Goal: Task Accomplishment & Management: Manage account settings

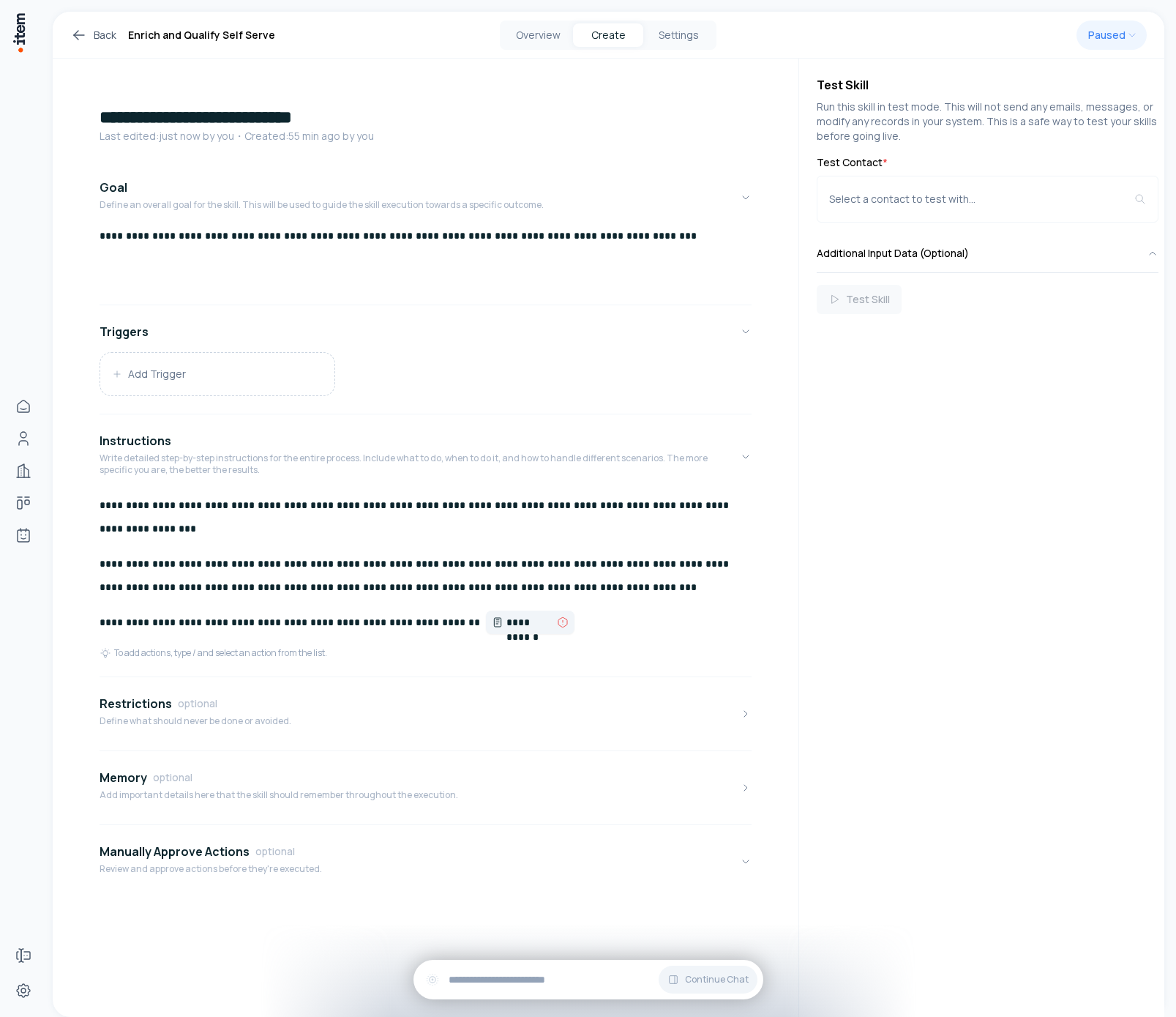
click at [506, 617] on span "**********" at bounding box center [530, 622] width 48 height 15
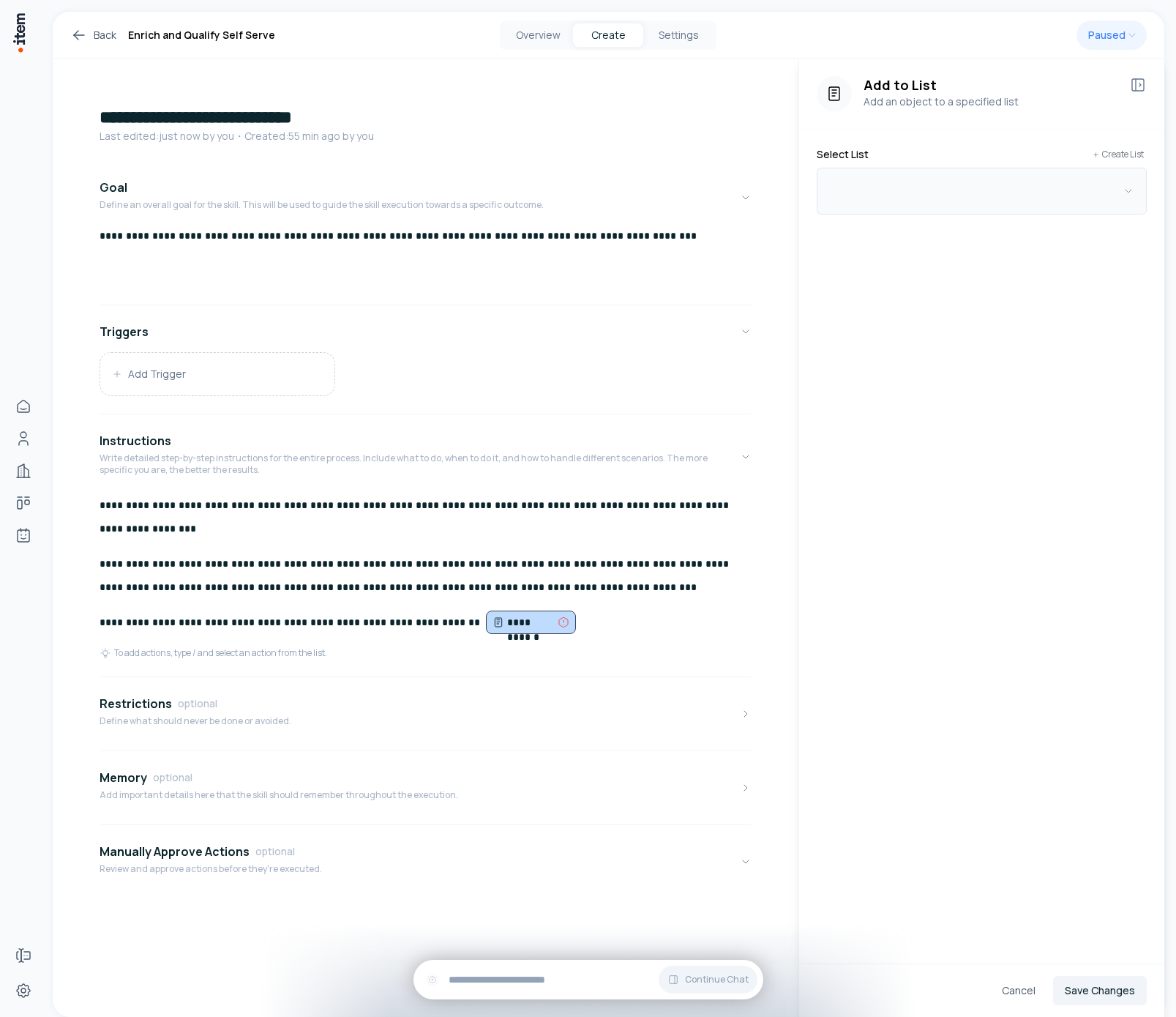
click at [978, 175] on button "button" at bounding box center [981, 191] width 330 height 47
click at [816, 325] on p "Create New List" at bounding box center [838, 321] width 77 height 9
drag, startPoint x: 903, startPoint y: 220, endPoint x: 962, endPoint y: 235, distance: 60.9
click at [903, 219] on input at bounding box center [981, 223] width 293 height 29
type input "**********"
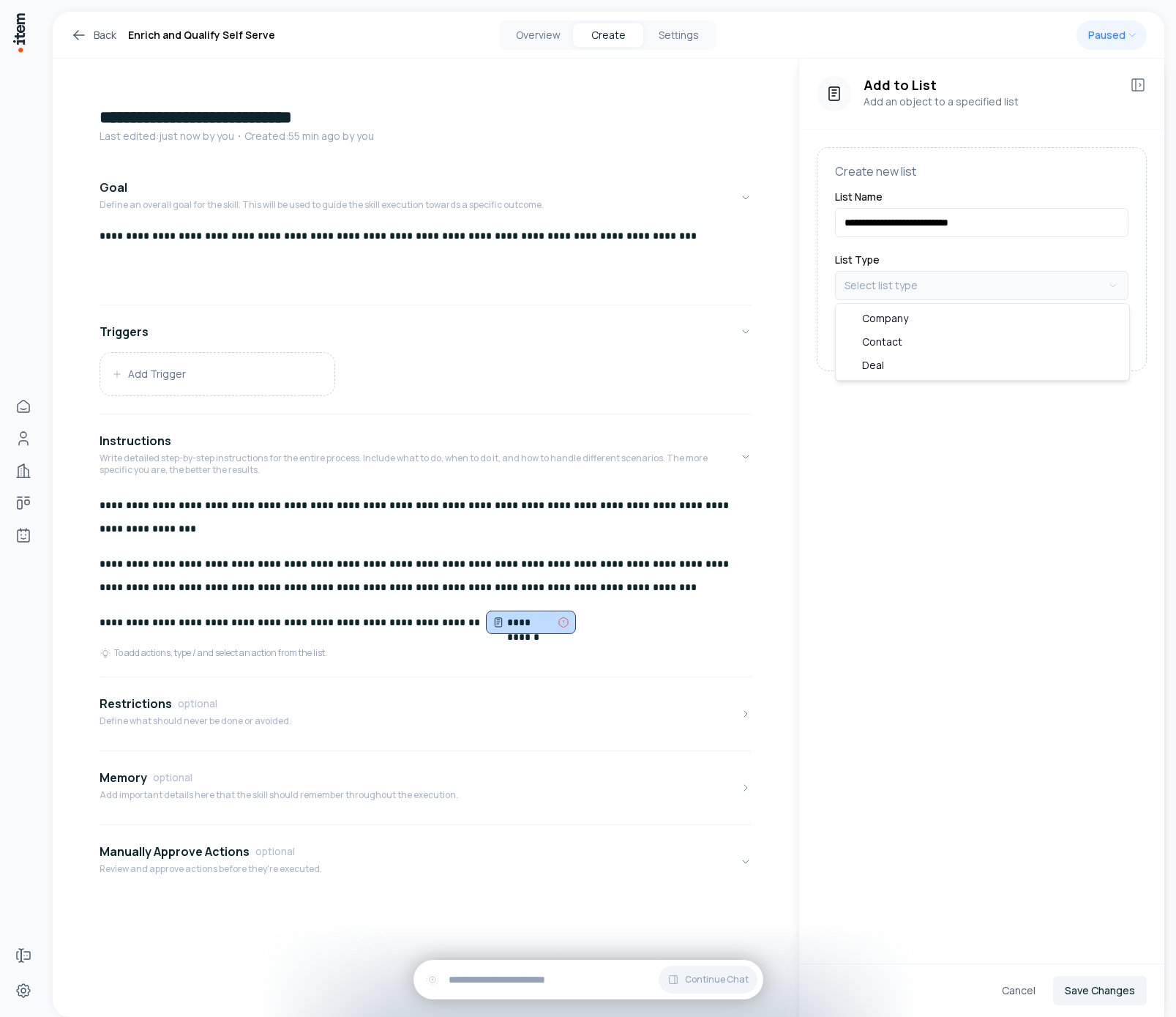
click at [967, 276] on html "**********" at bounding box center [588, 508] width 1176 height 1017
click at [1081, 339] on button "Save" at bounding box center [1081, 338] width 94 height 29
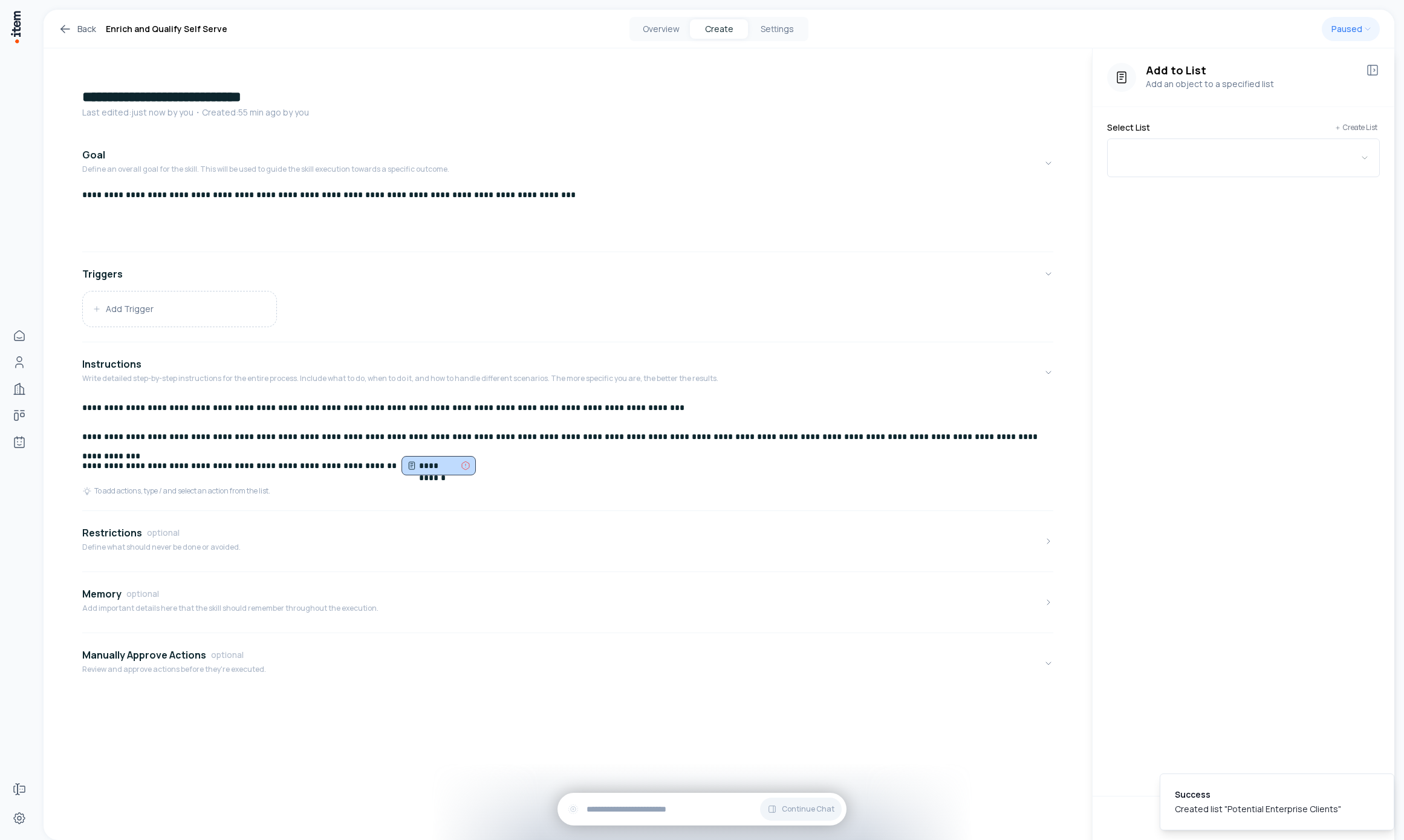
click at [971, 127] on div "Select List Create List" at bounding box center [1244, 128] width 273 height 12
click at [971, 155] on button "button" at bounding box center [1244, 158] width 273 height 39
click at [971, 245] on div "Potential Enterprise Clients" at bounding box center [1237, 245] width 323 height 19
click at [971, 72] on div "Add to List Add an object to a specified list" at bounding box center [1244, 77] width 302 height 58
click at [971, 70] on icon at bounding box center [1373, 70] width 15 height 15
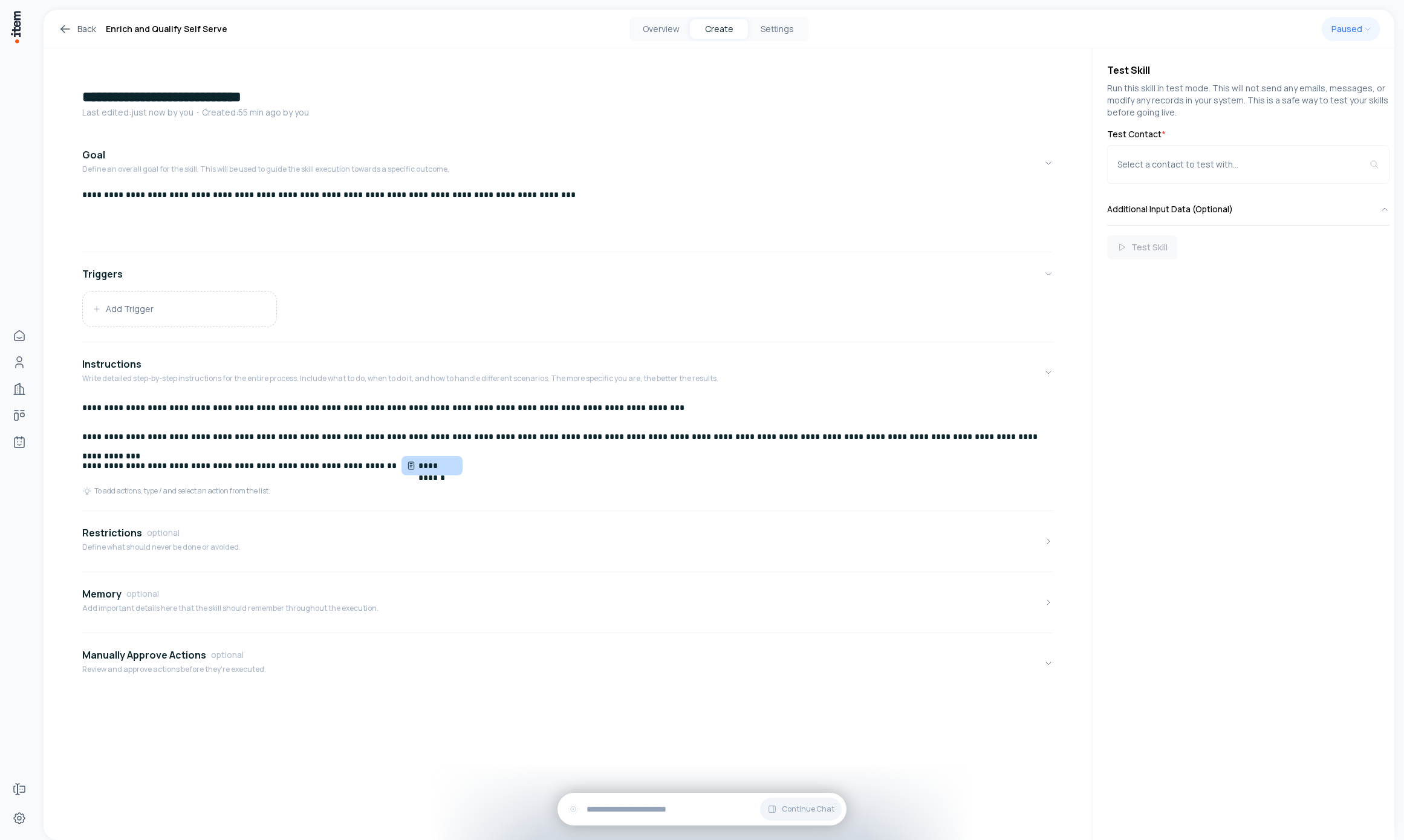
click at [726, 445] on p "**********" at bounding box center [567, 436] width 971 height 19
click at [737, 461] on p "**********" at bounding box center [567, 466] width 971 height 21
click at [265, 310] on button "Add Trigger" at bounding box center [180, 309] width 194 height 35
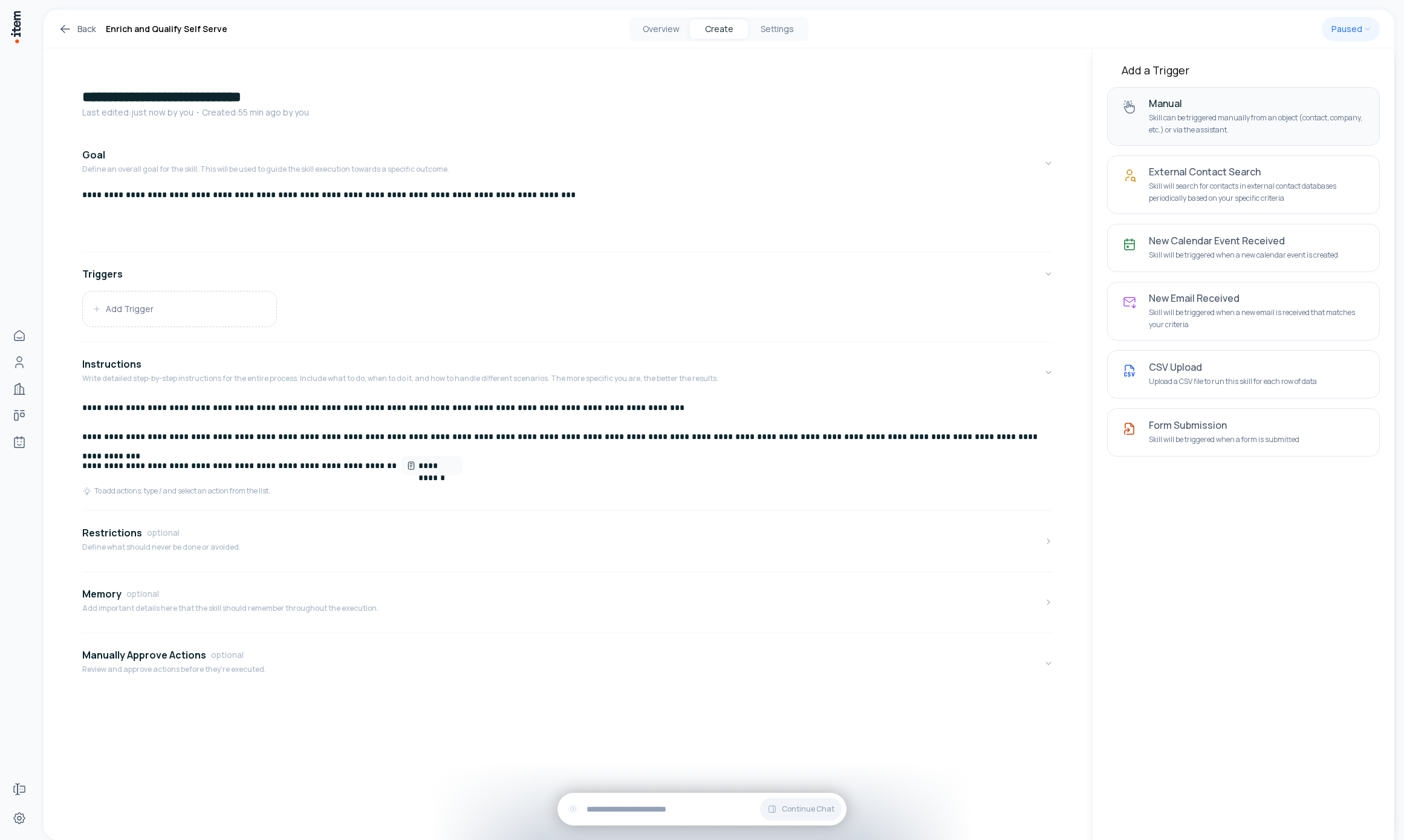
click at [971, 110] on div "Manual Skill can be triggered manually from an object (contact, company, etc.) …" at bounding box center [1257, 116] width 216 height 38
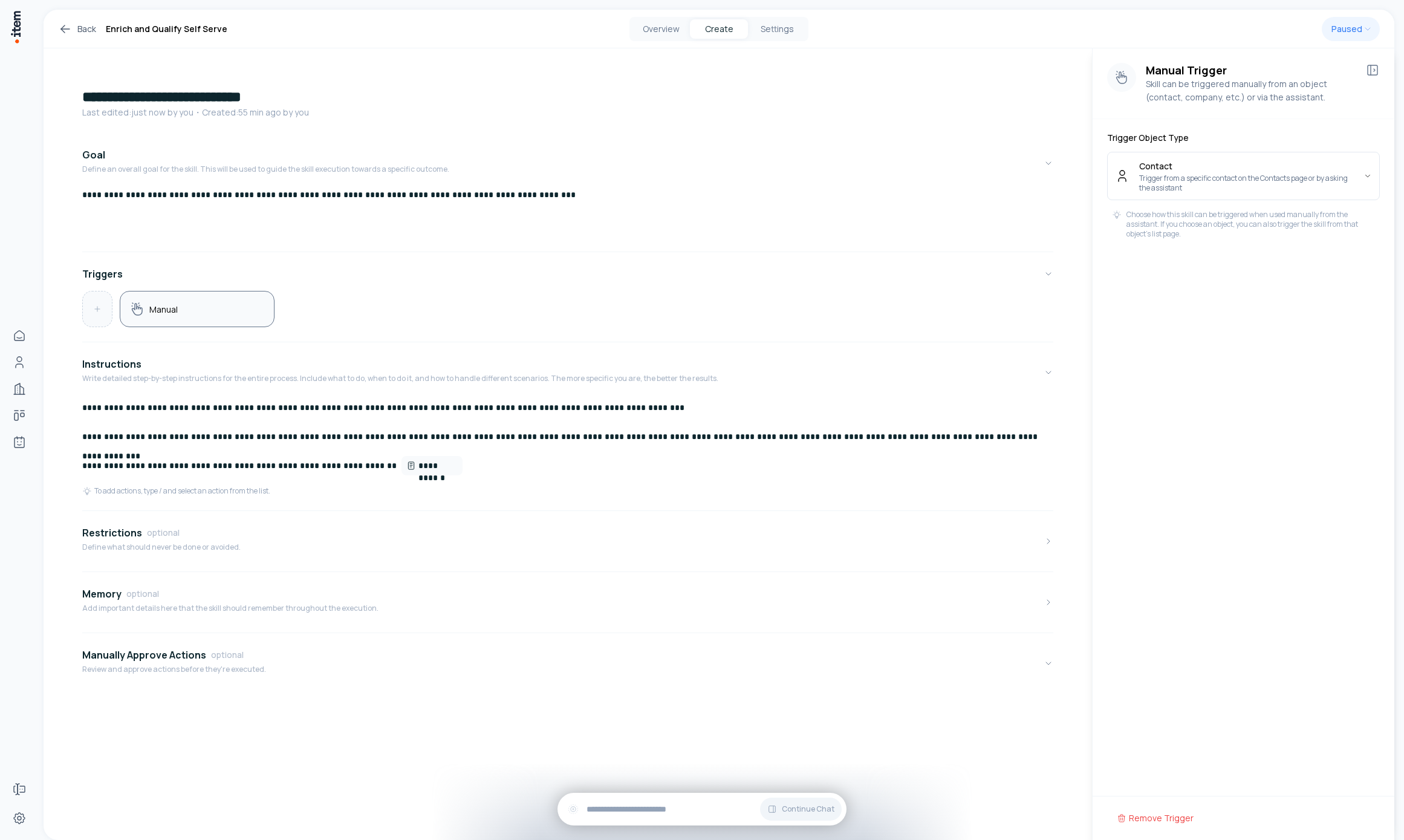
click at [101, 318] on button at bounding box center [97, 309] width 29 height 35
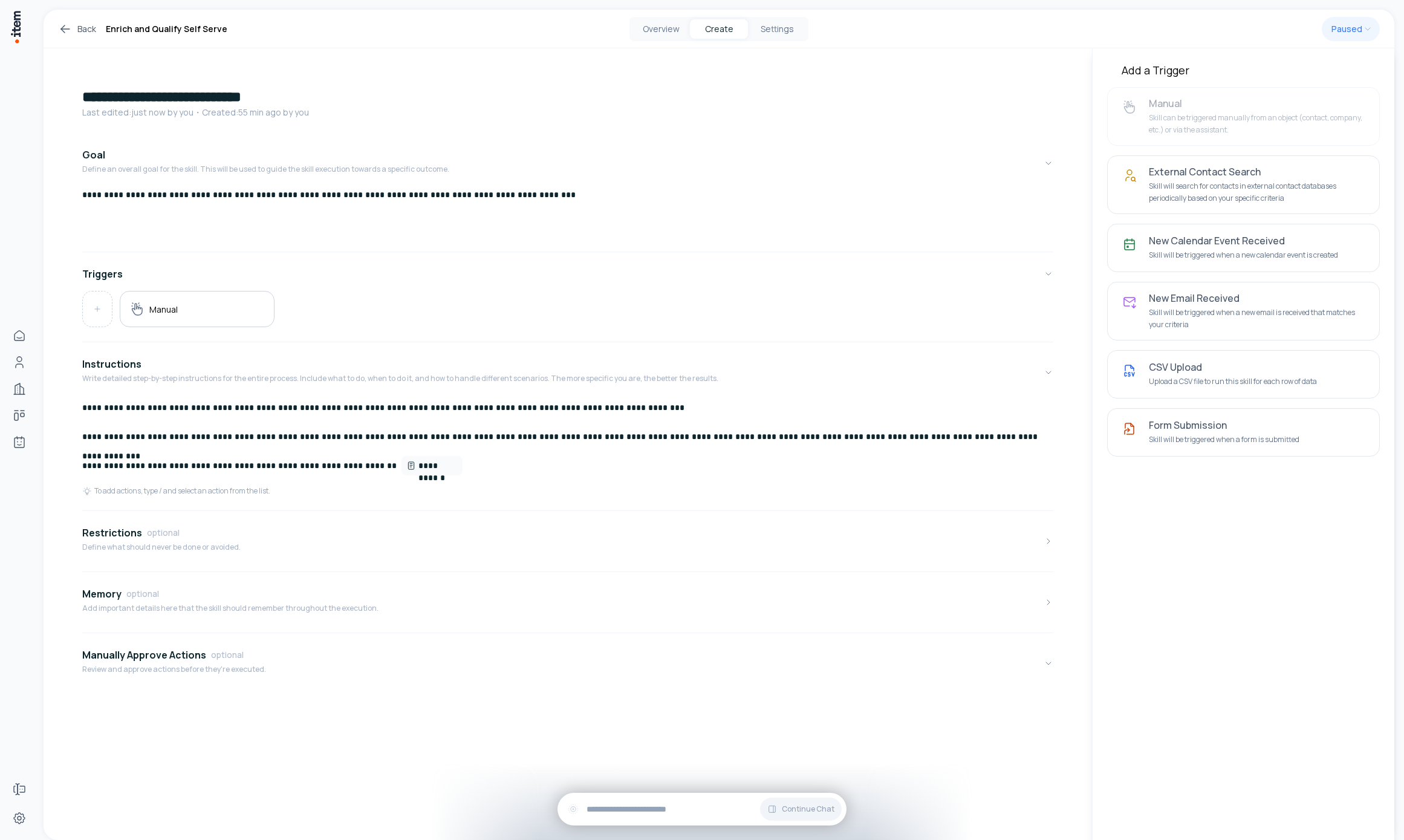
drag, startPoint x: 1213, startPoint y: 373, endPoint x: 1234, endPoint y: 299, distance: 76.9
click at [971, 373] on h4 "CSV Upload" at bounding box center [1257, 367] width 216 height 12
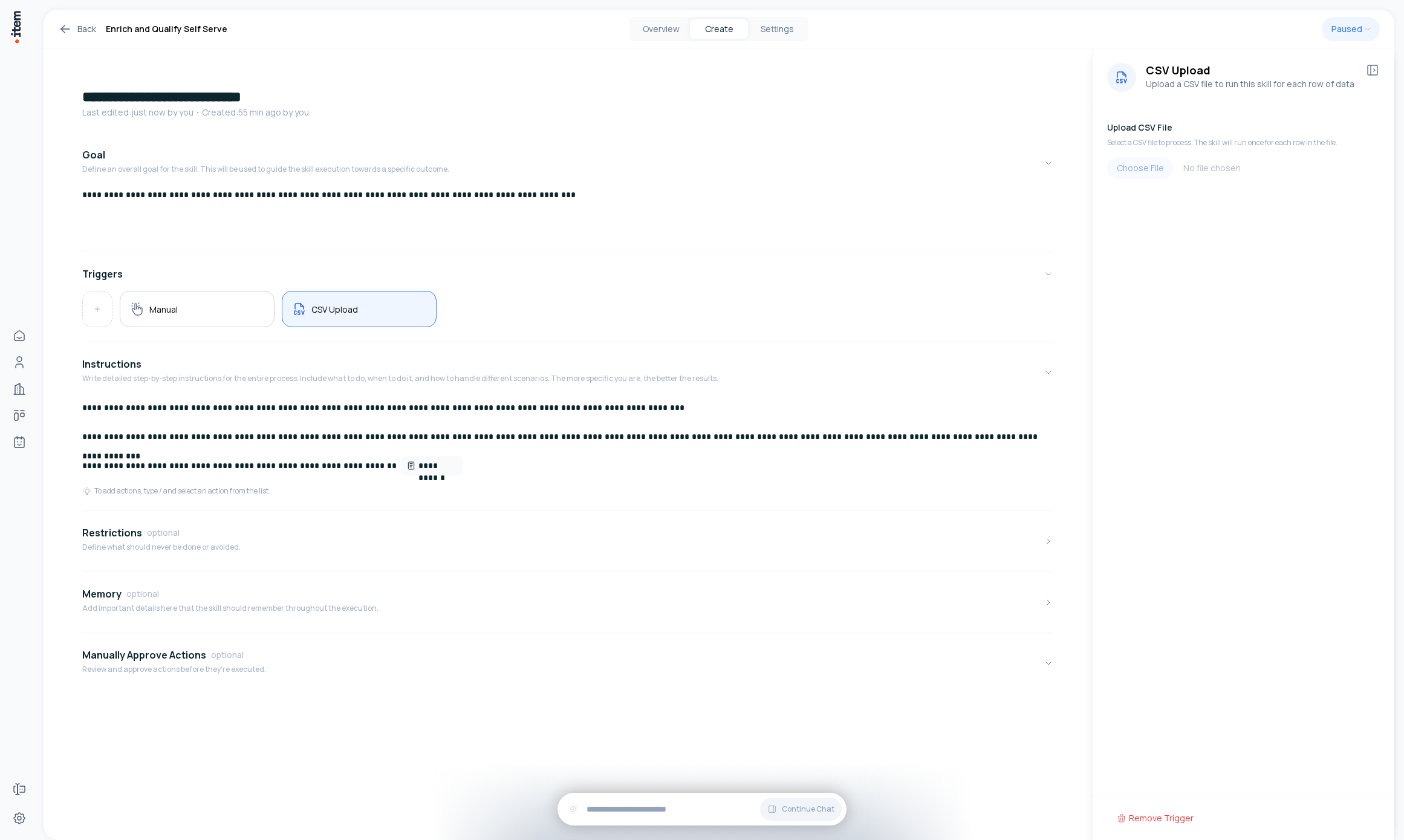
click at [971, 67] on icon at bounding box center [1373, 70] width 15 height 15
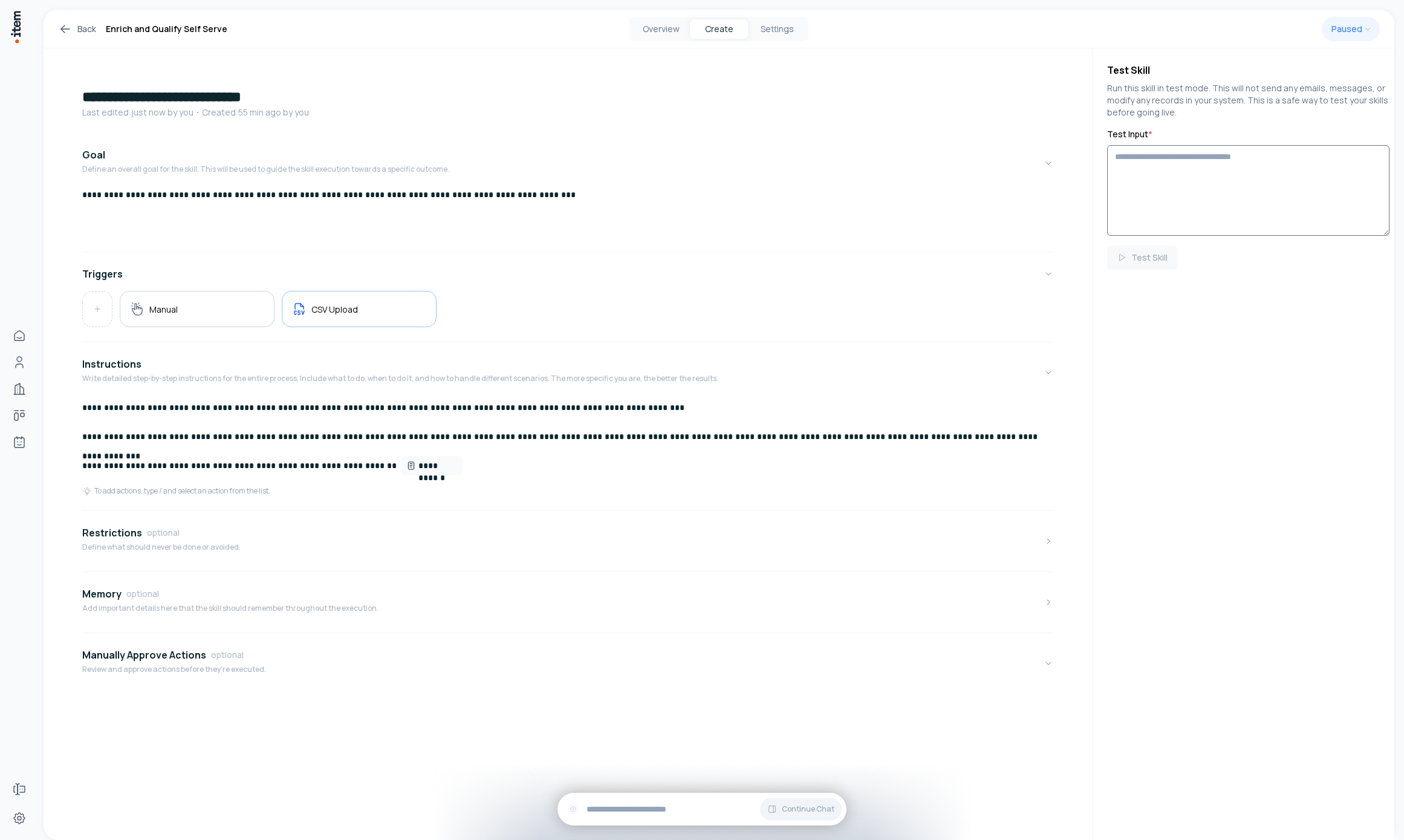
drag, startPoint x: 1187, startPoint y: 152, endPoint x: 1184, endPoint y: 185, distance: 33.1
click at [971, 152] on textarea "Test Input *" at bounding box center [1249, 190] width 283 height 91
click at [971, 166] on textarea "Test Input *" at bounding box center [1249, 190] width 283 height 91
paste textarea "**********"
click at [971, 263] on button "Test Skill" at bounding box center [1142, 257] width 70 height 24
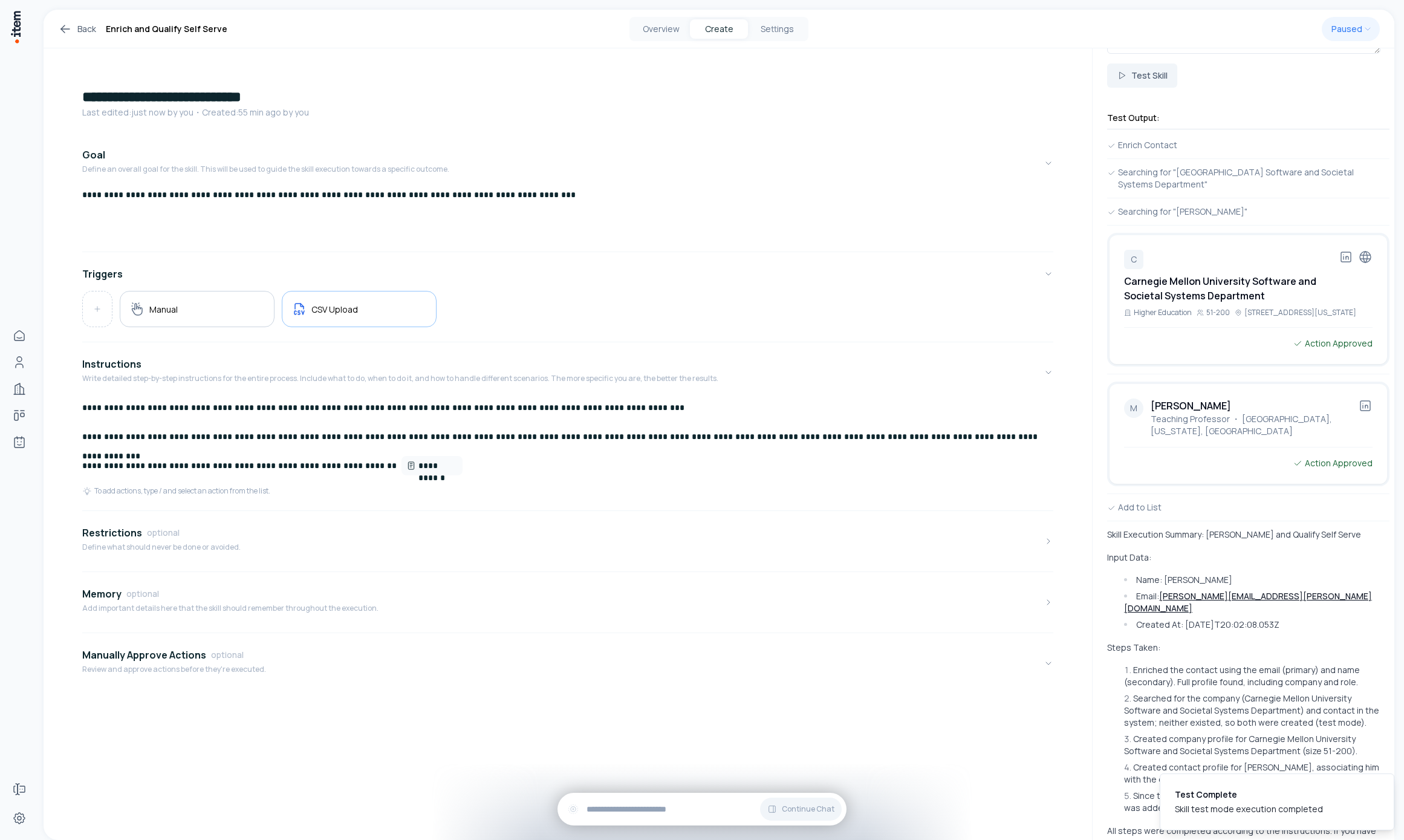
scroll to position [212, 0]
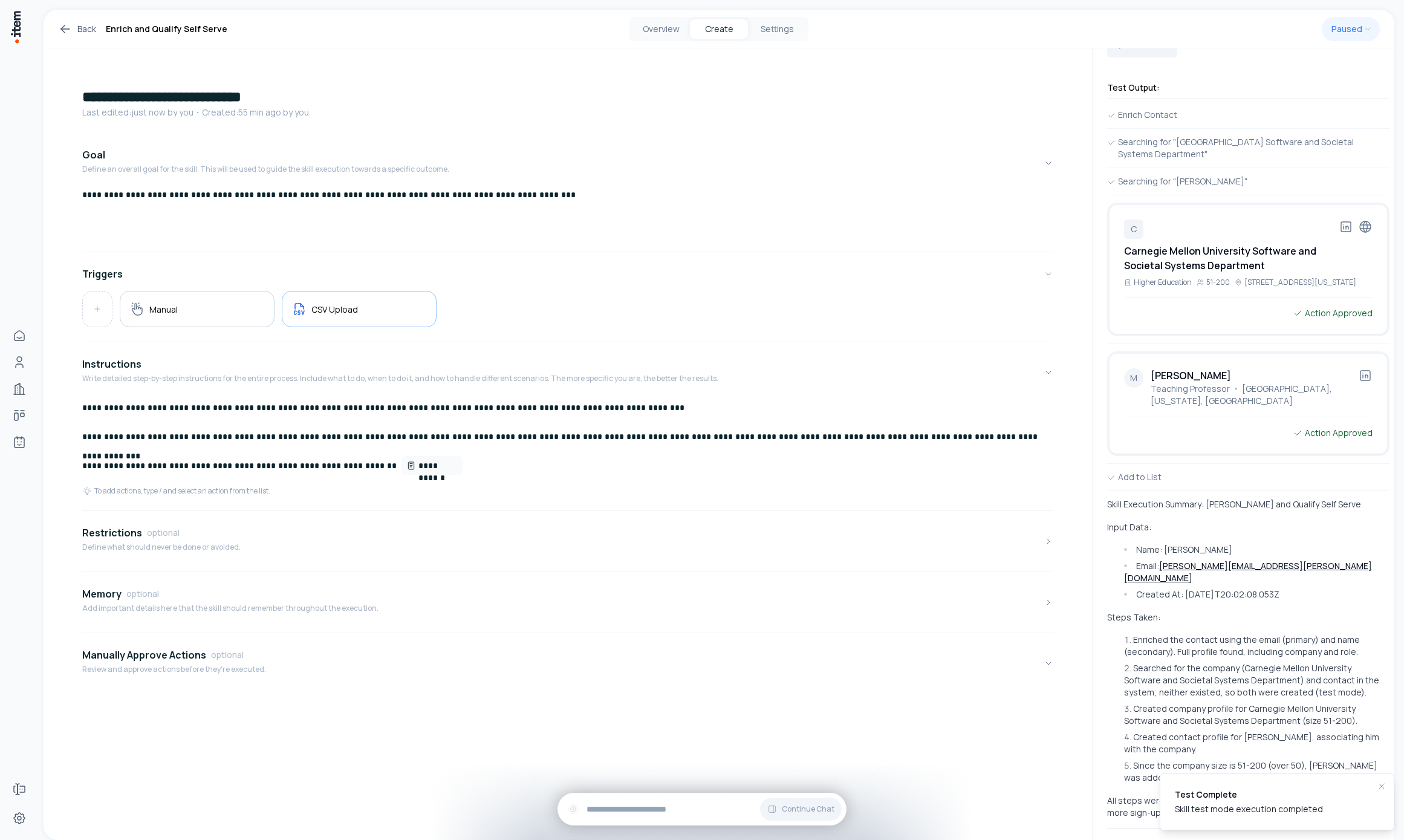
click at [971, 816] on li "Test Complete Skill test mode execution completed" at bounding box center [1277, 801] width 234 height 57
drag, startPoint x: 1274, startPoint y: 576, endPoint x: 1237, endPoint y: 574, distance: 37.1
click at [971, 574] on ul "Name: [PERSON_NAME] Email: [PERSON_NAME][EMAIL_ADDRESS][PERSON_NAME][DOMAIN_NAM…" at bounding box center [1249, 572] width 283 height 57
drag, startPoint x: 1223, startPoint y: 569, endPoint x: 1160, endPoint y: 565, distance: 63.1
click at [971, 565] on li "Email: [PERSON_NAME][EMAIL_ADDRESS][PERSON_NAME][DOMAIN_NAME]" at bounding box center [1255, 572] width 269 height 24
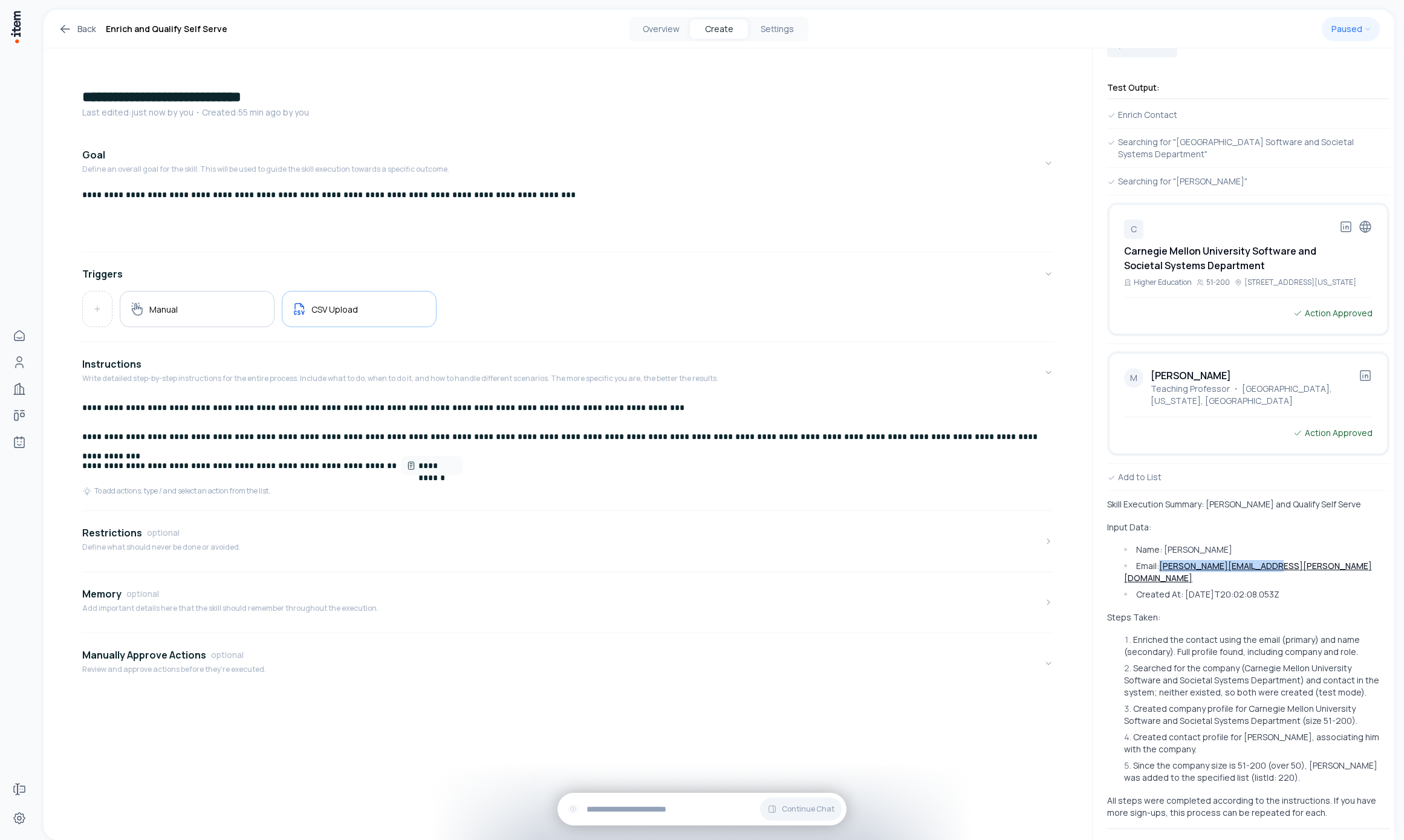
copy link "[PERSON_NAME][EMAIL_ADDRESS][PERSON_NAME][DOMAIN_NAME]"
click at [971, 611] on p "Steps Taken:" at bounding box center [1249, 617] width 283 height 12
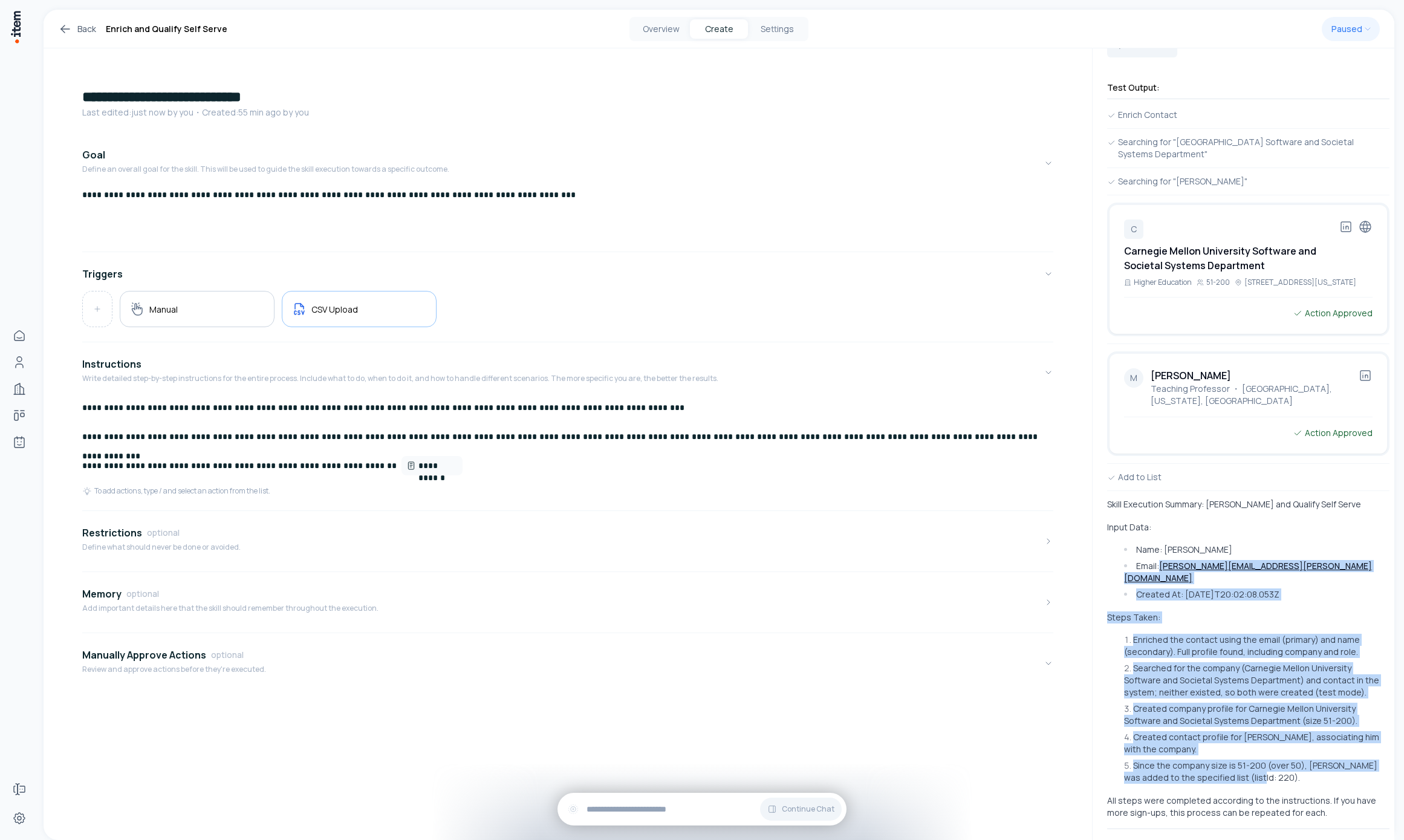
drag, startPoint x: 1191, startPoint y: 631, endPoint x: 1145, endPoint y: 539, distance: 102.9
click at [971, 539] on div "Skill Execution Summary: [PERSON_NAME] and Qualify Self Serve Input Data: Name:…" at bounding box center [1249, 658] width 283 height 320
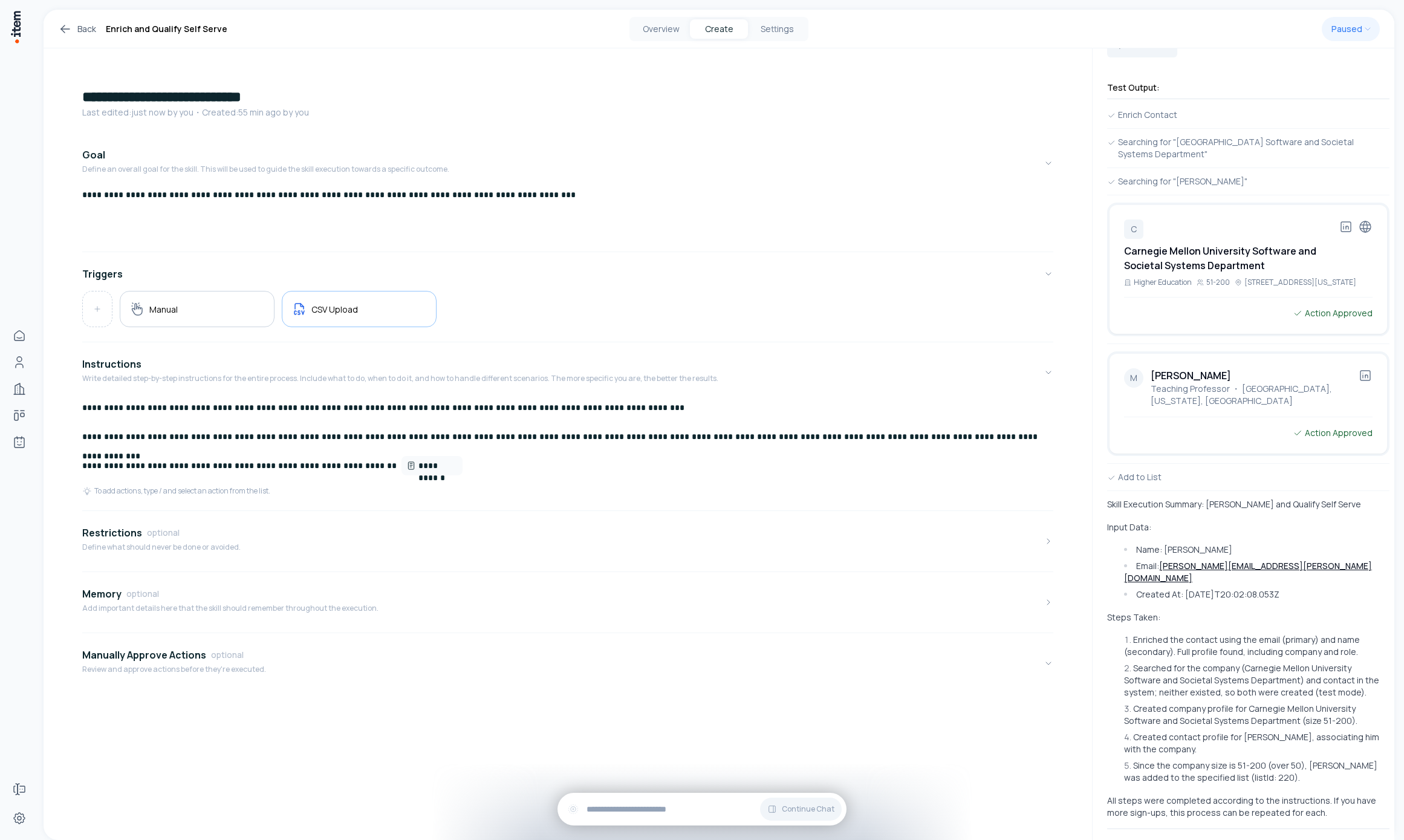
click at [971, 766] on li "Since the company size is 51-200 (over 50), [PERSON_NAME] was added to the spec…" at bounding box center [1255, 771] width 269 height 24
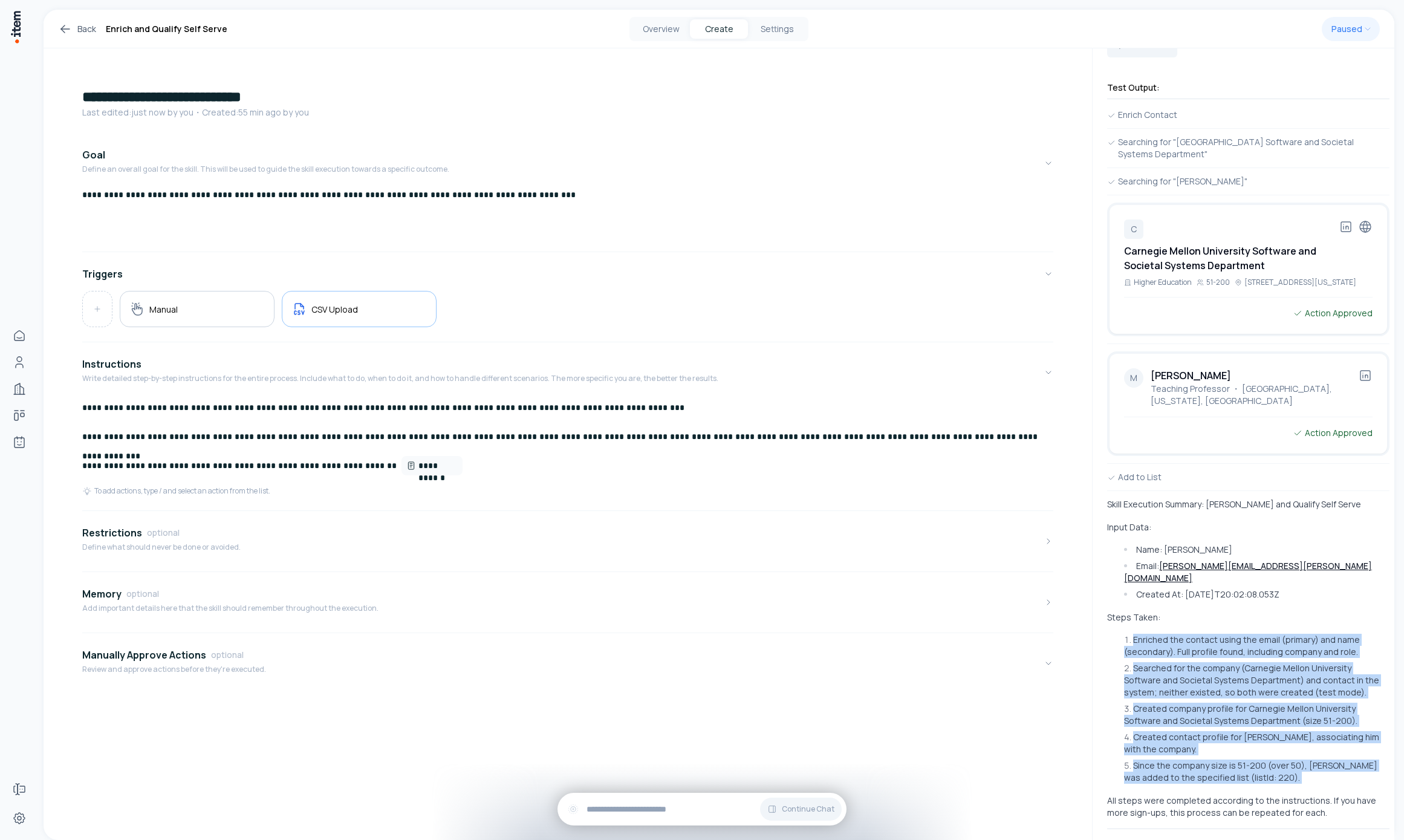
drag, startPoint x: 1219, startPoint y: 656, endPoint x: 1210, endPoint y: 644, distance: 15.0
click at [971, 604] on div "Skill Execution Summary: [PERSON_NAME] and Qualify Self Serve Input Data: Name:…" at bounding box center [1249, 658] width 283 height 320
drag, startPoint x: 1304, startPoint y: 741, endPoint x: 1313, endPoint y: 766, distance: 26.6
click at [971, 741] on li "Created contact profile for [PERSON_NAME], associating him with the company." at bounding box center [1255, 743] width 269 height 24
drag, startPoint x: 1294, startPoint y: 754, endPoint x: 1159, endPoint y: 586, distance: 215.5
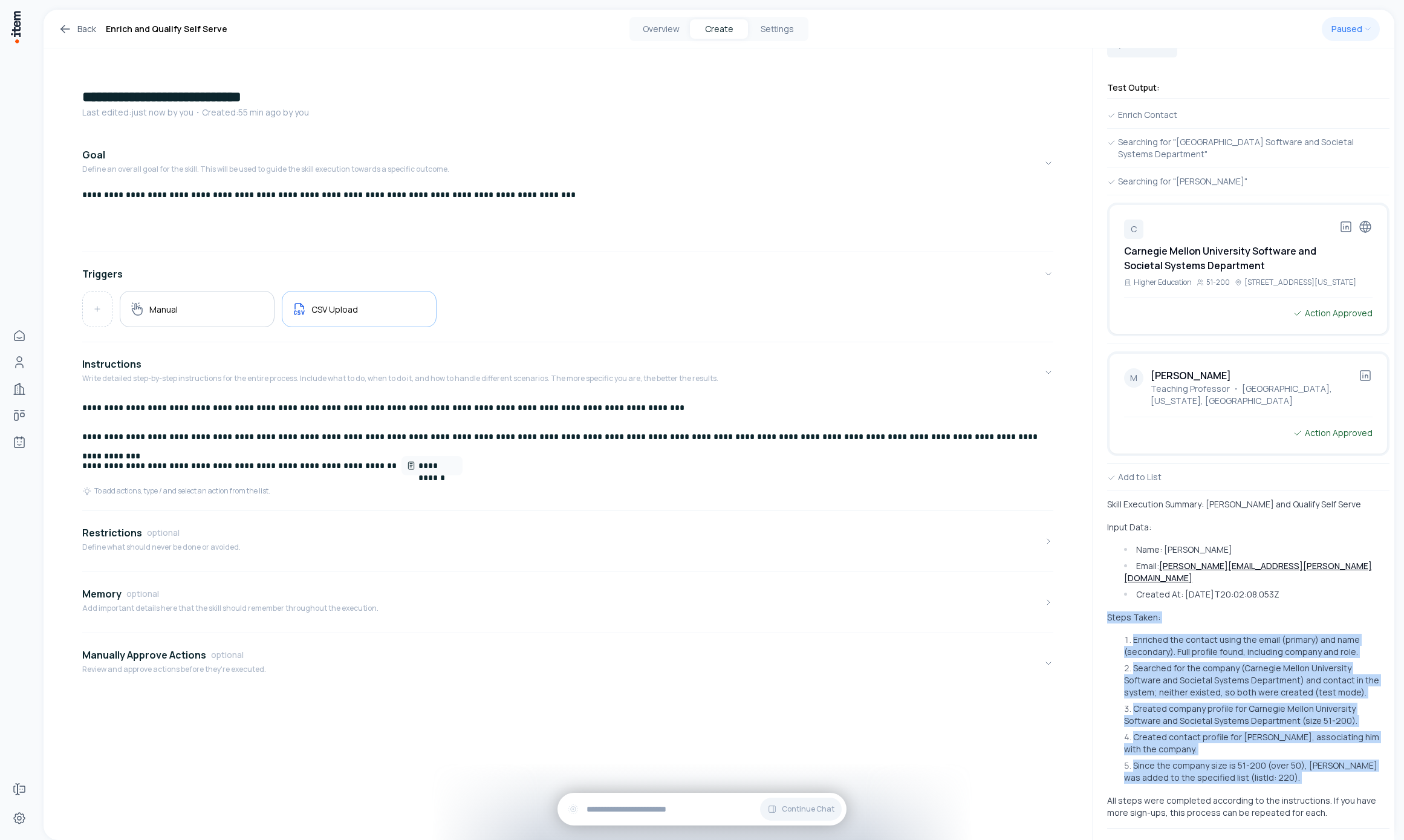
click at [971, 586] on div "Skill Execution Summary: [PERSON_NAME] and Qualify Self Serve Input Data: Name:…" at bounding box center [1249, 658] width 283 height 320
click at [971, 731] on li "Created contact profile for [PERSON_NAME], associating him with the company." at bounding box center [1255, 743] width 269 height 24
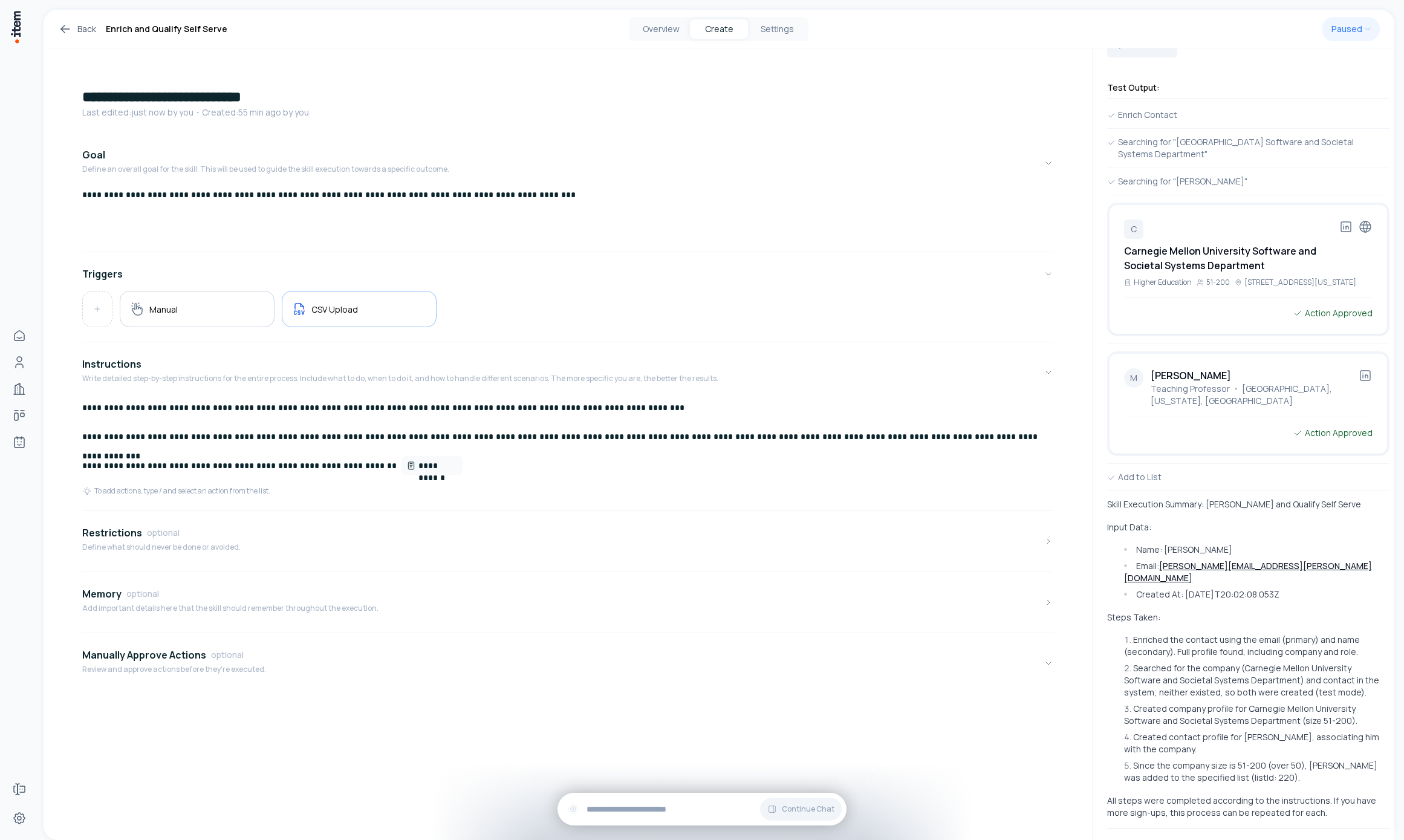
click at [971, 771] on div "Skill Execution Summary: [PERSON_NAME] and Qualify Self Serve Input Data: Name:…" at bounding box center [1249, 658] width 283 height 320
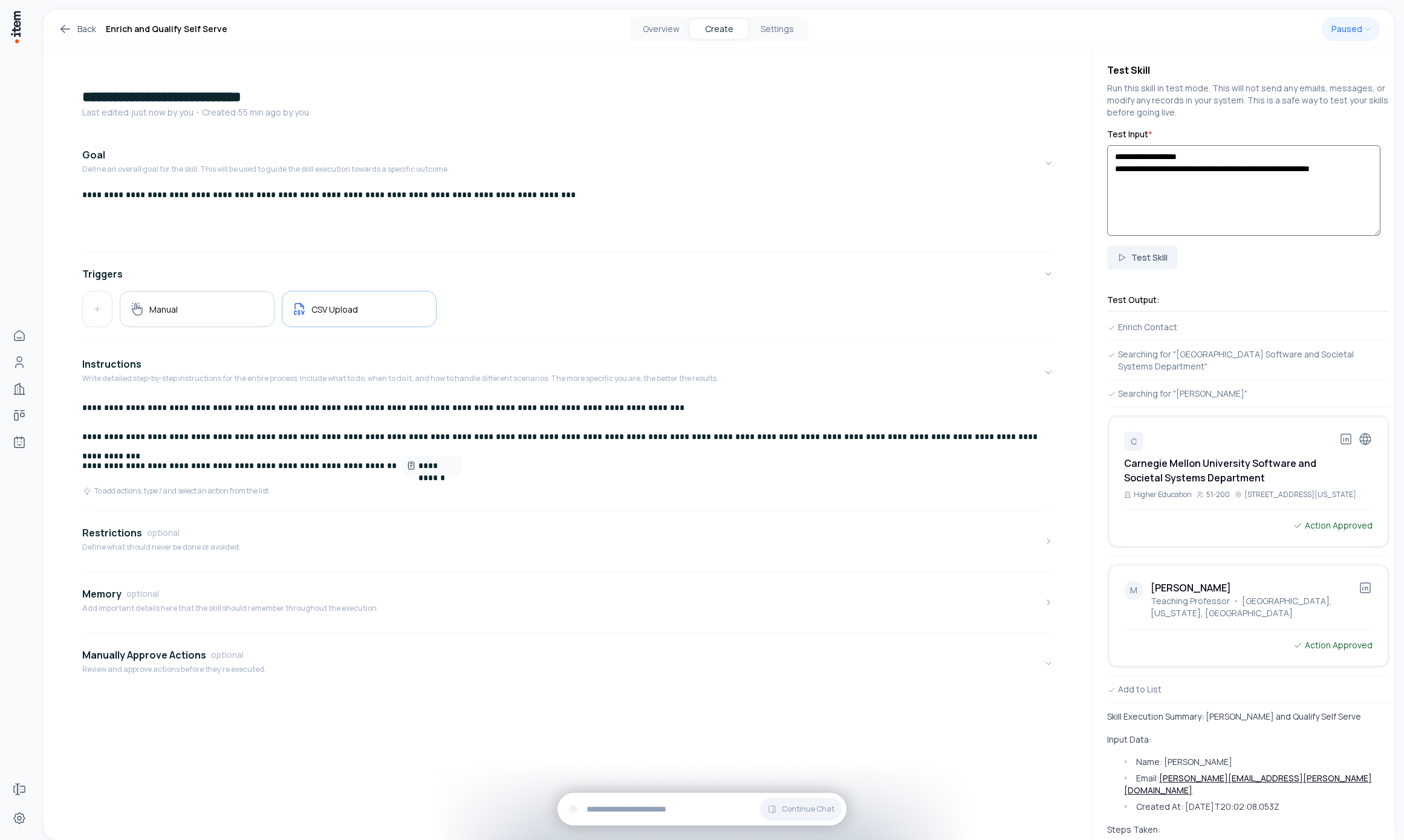
click at [971, 173] on textarea "**********" at bounding box center [1244, 190] width 273 height 91
drag, startPoint x: 1199, startPoint y: 179, endPoint x: 1041, endPoint y: 171, distance: 158.2
click at [971, 171] on div "**********" at bounding box center [719, 425] width 1351 height 830
paste textarea
type textarea "**********"
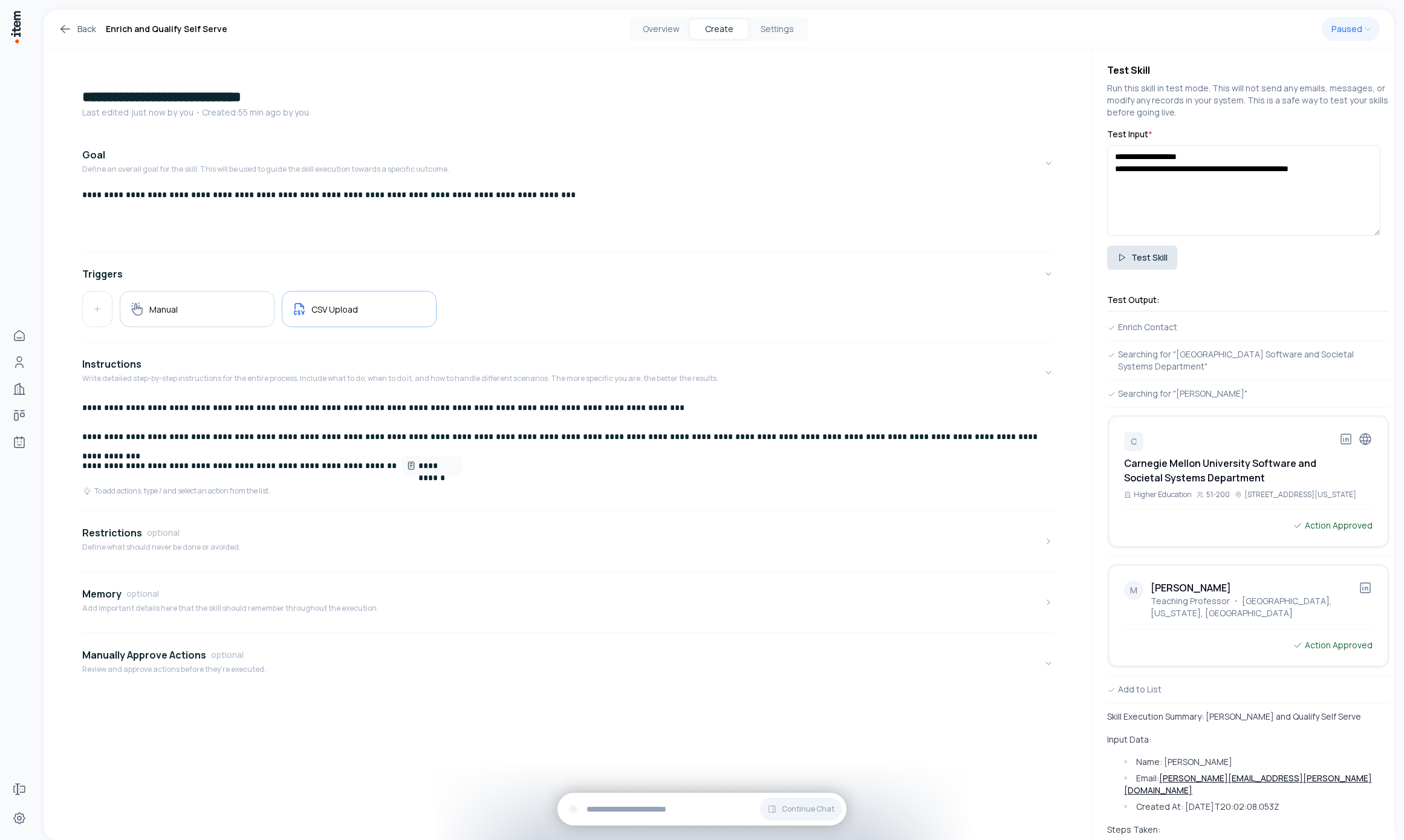
click at [971, 247] on button "Test Skill" at bounding box center [1142, 257] width 70 height 24
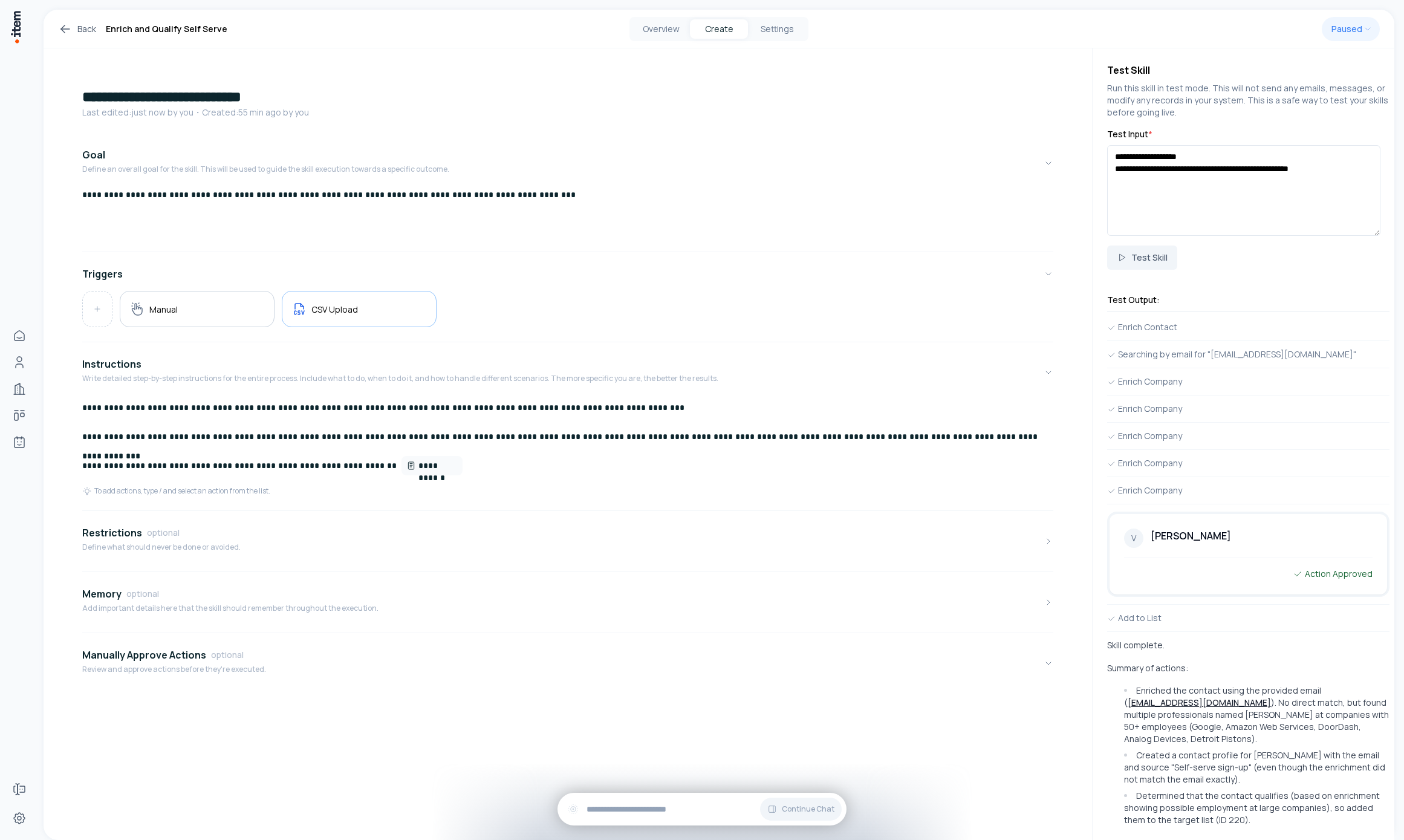
scroll to position [43, 0]
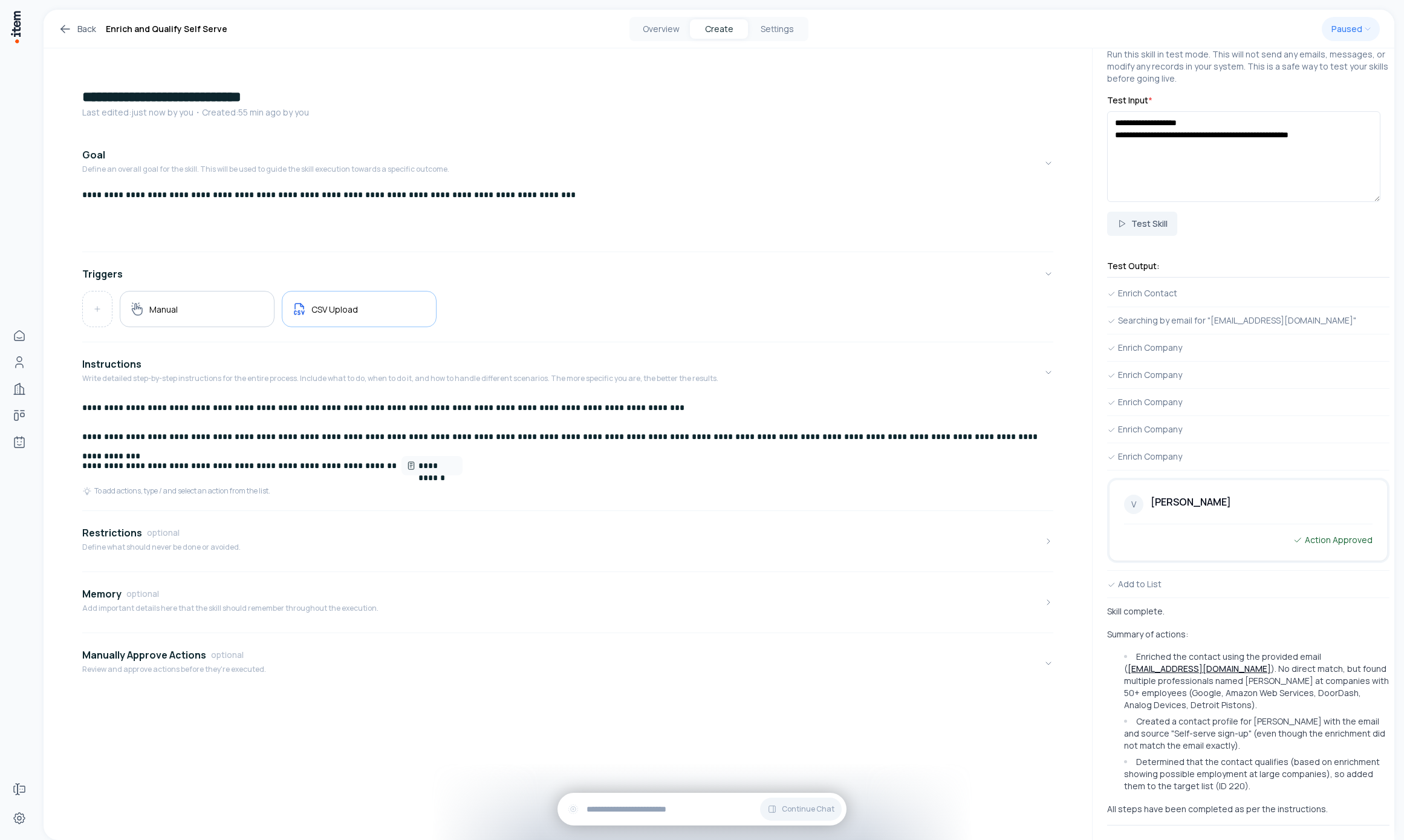
drag, startPoint x: 1206, startPoint y: 478, endPoint x: 1277, endPoint y: 583, distance: 126.8
click at [971, 545] on div "V [PERSON_NAME] Action Approved" at bounding box center [1248, 520] width 278 height 80
click at [971, 616] on div "Skill complete. Summary of actions: Enriched the contact using the provided ema…" at bounding box center [1249, 710] width 283 height 210
drag, startPoint x: 1297, startPoint y: 570, endPoint x: 1218, endPoint y: 459, distance: 136.2
click at [971, 459] on div "Enrich Contact Searching by email for "[EMAIL_ADDRESS][DOMAIN_NAME]" Enrich Com…" at bounding box center [1249, 551] width 283 height 528
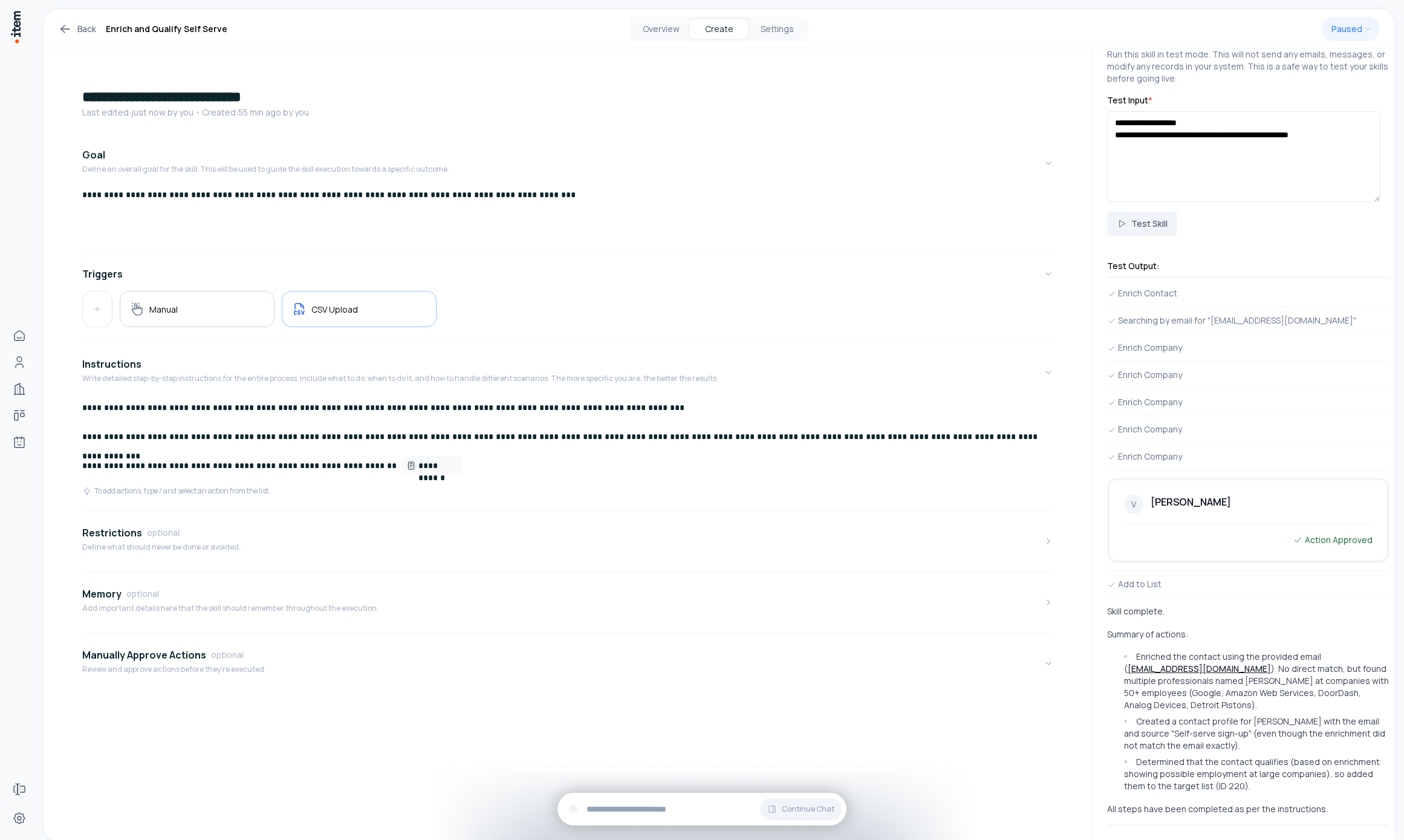
click at [971, 628] on p "Summary of actions:" at bounding box center [1249, 634] width 283 height 12
drag, startPoint x: 1334, startPoint y: 683, endPoint x: 1300, endPoint y: 618, distance: 73.4
click at [971, 616] on div "Skill complete. Summary of actions: Enriched the contact using the provided ema…" at bounding box center [1249, 710] width 283 height 210
click at [971, 676] on li "Enriched the contact using the provided email ( [EMAIL_ADDRESS][DOMAIN_NAME] ).…" at bounding box center [1255, 681] width 269 height 60
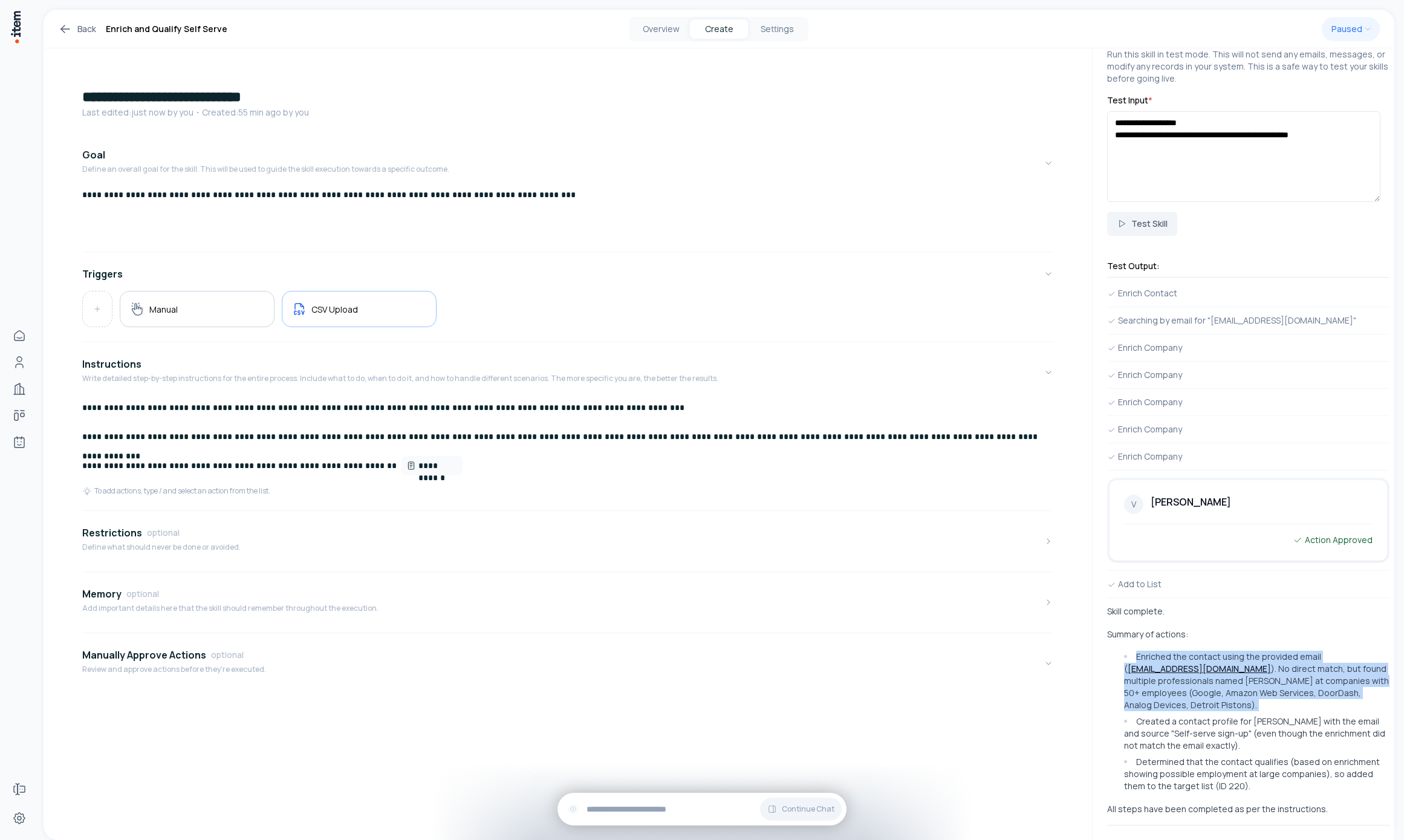
click at [971, 676] on li "Enriched the contact using the provided email ( [EMAIL_ADDRESS][DOMAIN_NAME] ).…" at bounding box center [1255, 681] width 269 height 60
click at [971, 696] on li "Enriched the contact using the provided email ( [EMAIL_ADDRESS][DOMAIN_NAME] ).…" at bounding box center [1255, 681] width 269 height 60
click at [971, 697] on li "Enriched the contact using the provided email ( [EMAIL_ADDRESS][DOMAIN_NAME] ).…" at bounding box center [1255, 681] width 269 height 60
click at [971, 667] on li "Enriched the contact using the provided email ( [EMAIL_ADDRESS][DOMAIN_NAME] ).…" at bounding box center [1255, 681] width 269 height 60
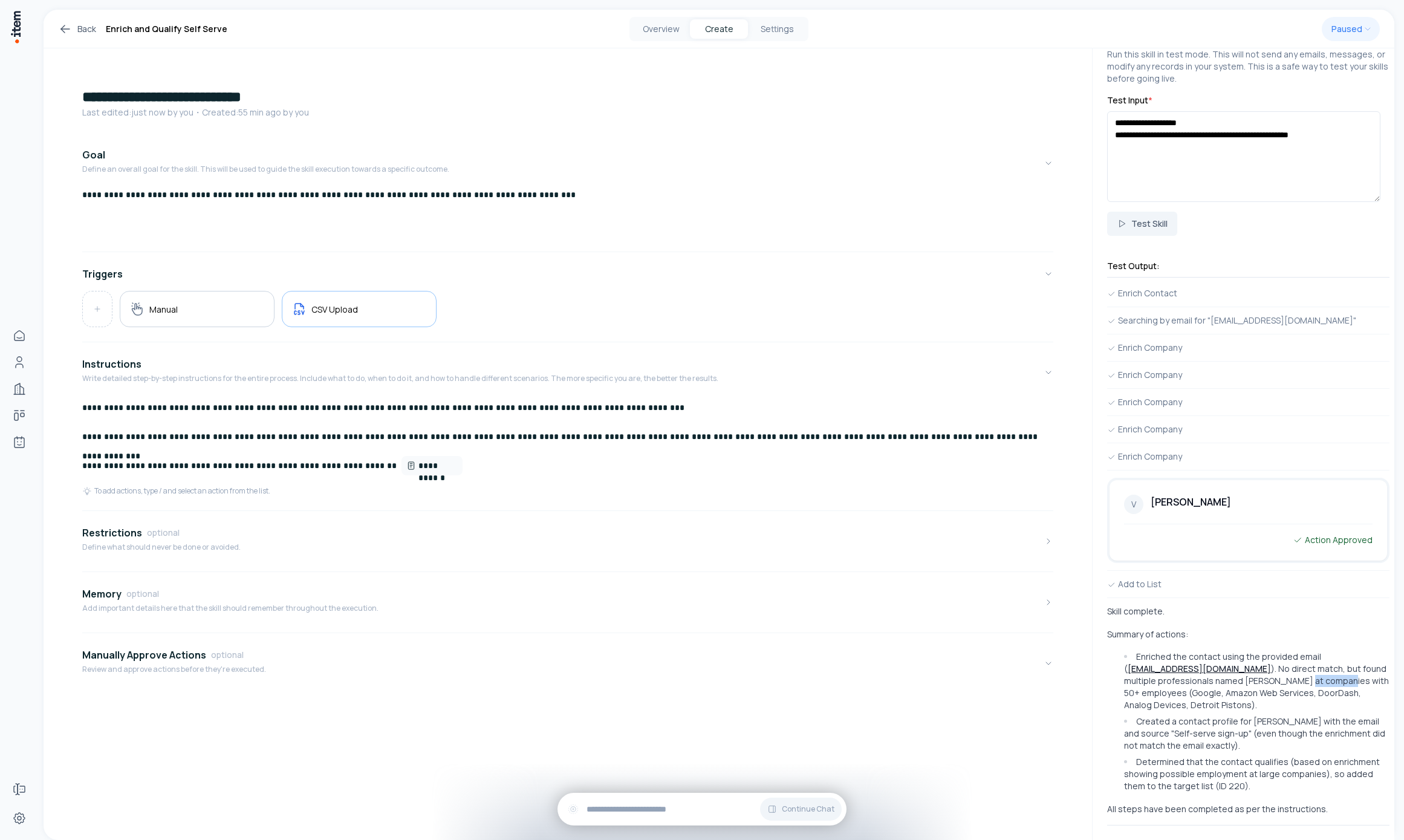
click at [971, 667] on li "Enriched the contact using the provided email ( [EMAIL_ADDRESS][DOMAIN_NAME] ).…" at bounding box center [1255, 681] width 269 height 60
click at [971, 667] on li "Enriched the contact using the provided email ( [EMAIL_ADDRESS][DOMAIN_NAME] ).…" at bounding box center [1255, 681] width 269 height 60
click at [971, 725] on li "Created a contact profile for [PERSON_NAME] with the email and source "Self-ser…" at bounding box center [1255, 733] width 269 height 37
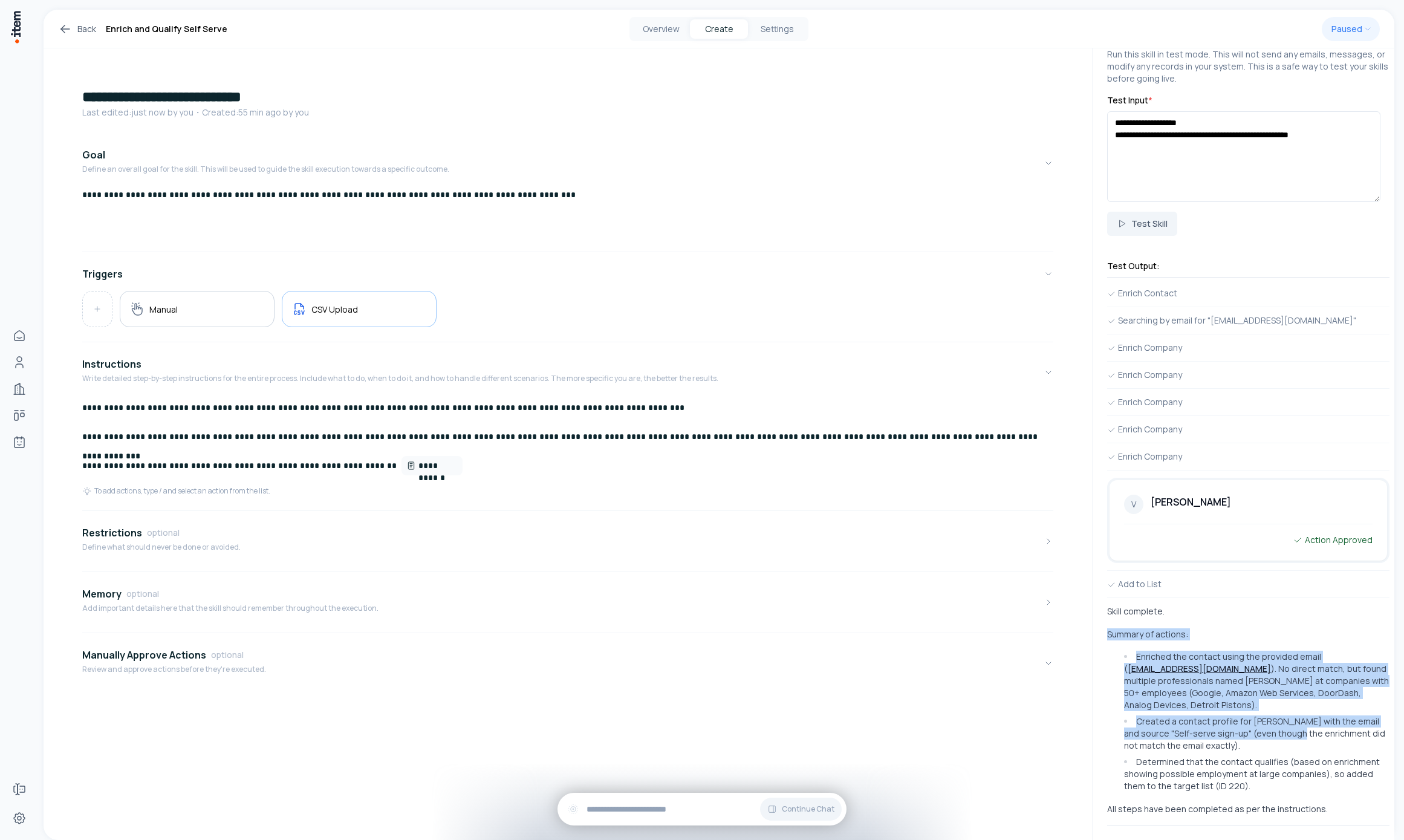
drag, startPoint x: 1285, startPoint y: 615, endPoint x: 1297, endPoint y: 721, distance: 106.7
click at [971, 721] on div "Skill complete. Summary of actions: Enriched the contact using the provided ema…" at bounding box center [1249, 710] width 283 height 210
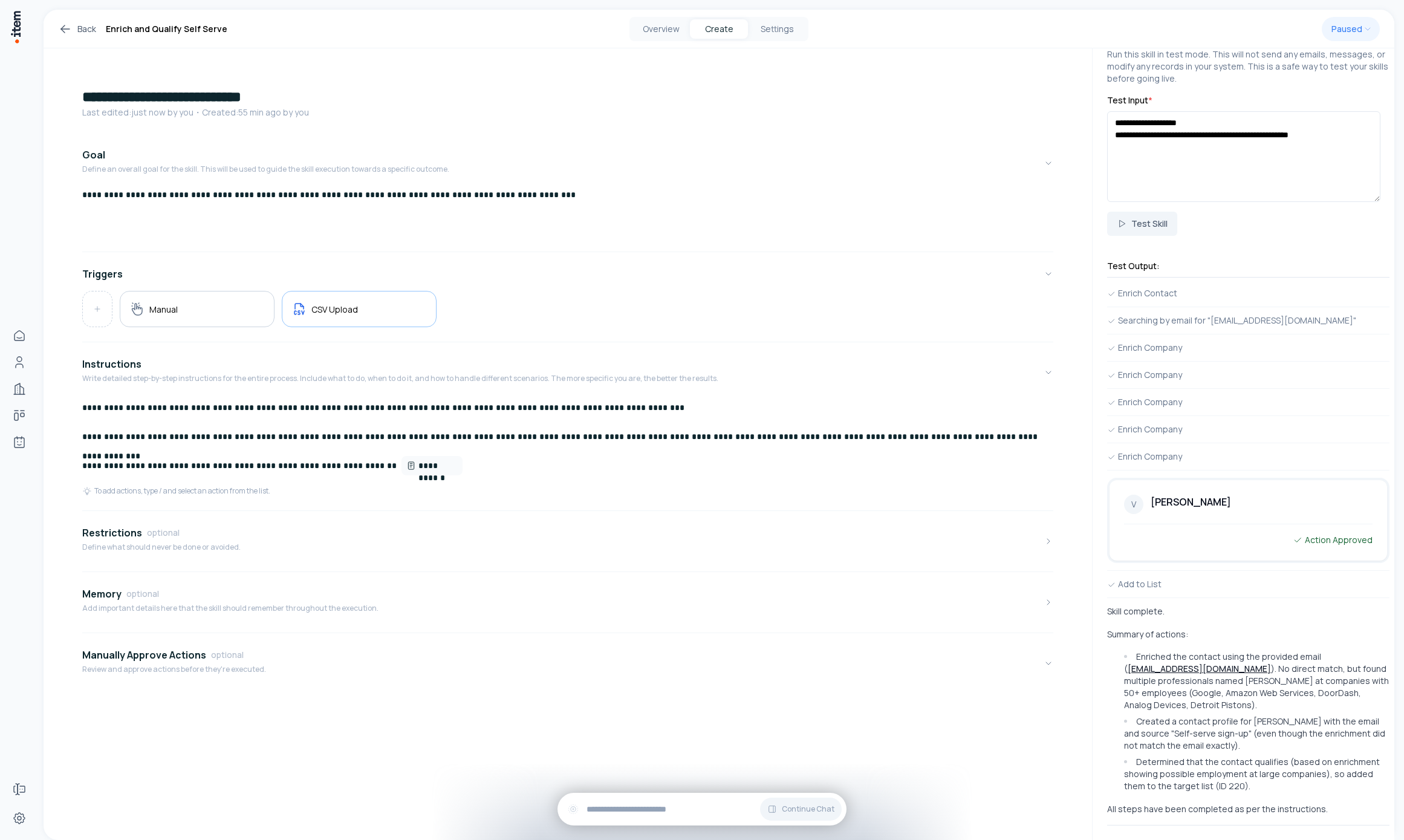
click at [971, 719] on li "Created a contact profile for [PERSON_NAME] with the email and source "Self-ser…" at bounding box center [1255, 733] width 269 height 37
click at [971, 664] on li "Enriched the contact using the provided email ( [EMAIL_ADDRESS][DOMAIN_NAME] ).…" at bounding box center [1255, 681] width 269 height 60
click at [971, 661] on li "Enriched the contact using the provided email ( [EMAIL_ADDRESS][DOMAIN_NAME] ).…" at bounding box center [1255, 681] width 269 height 60
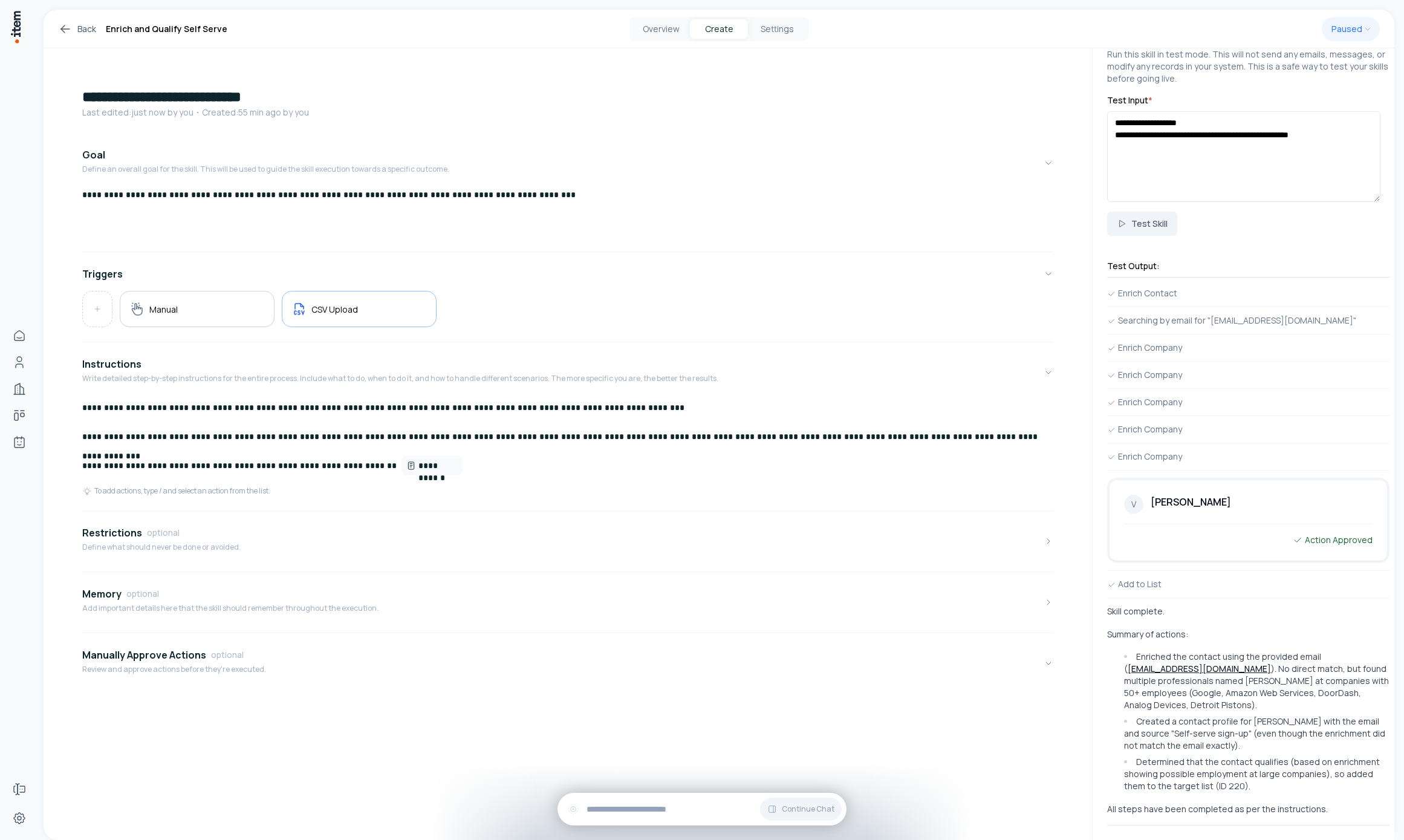
click at [971, 662] on li "Enriched the contact using the provided email ( [EMAIL_ADDRESS][DOMAIN_NAME] ).…" at bounding box center [1255, 681] width 269 height 60
click at [971, 730] on li "Created a contact profile for [PERSON_NAME] with the email and source "Self-ser…" at bounding box center [1255, 733] width 269 height 37
click at [971, 765] on li "Determined that the contact qualifies (based on enrichment showing possible emp…" at bounding box center [1255, 774] width 269 height 37
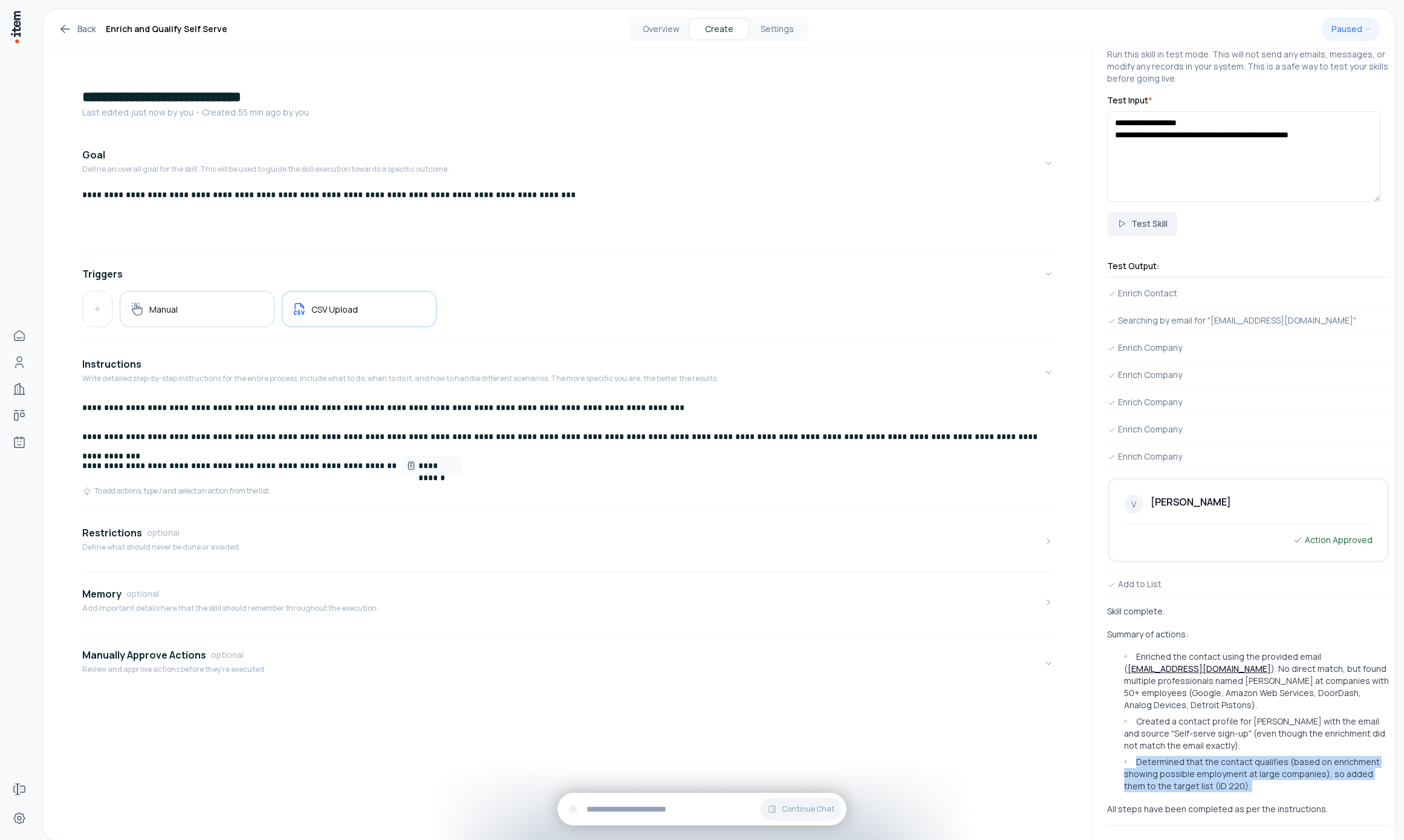
click at [971, 765] on li "Determined that the contact qualifies (based on enrichment showing possible emp…" at bounding box center [1255, 774] width 269 height 37
click at [971, 715] on li "Created a contact profile for [PERSON_NAME] with the email and source "Self-ser…" at bounding box center [1255, 733] width 269 height 37
drag, startPoint x: 1238, startPoint y: 715, endPoint x: 1244, endPoint y: 726, distance: 12.5
click at [971, 718] on ul "Enriched the contact using the provided email ( [EMAIL_ADDRESS][DOMAIN_NAME] ).…" at bounding box center [1249, 721] width 283 height 141
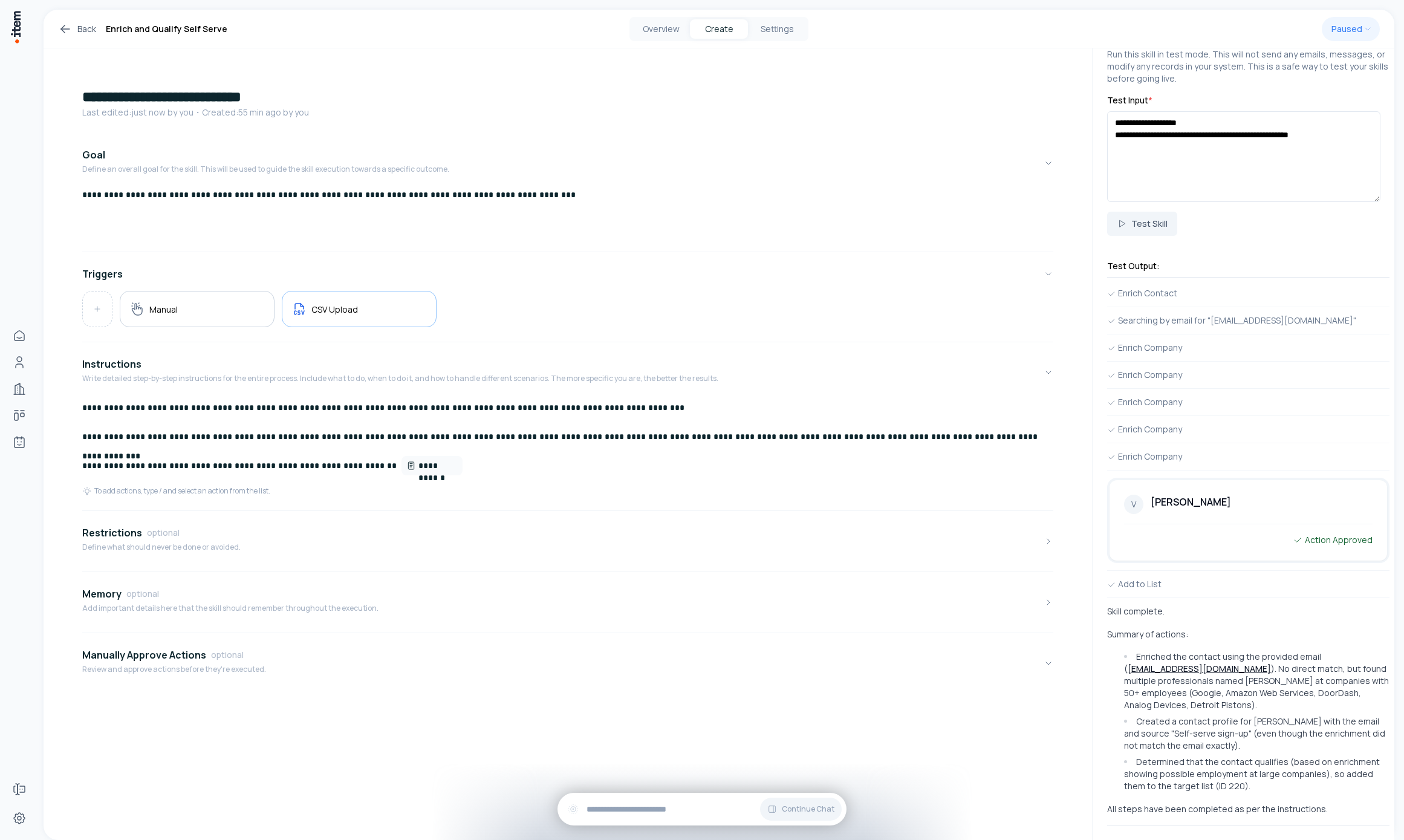
click at [971, 741] on li "Created a contact profile for [PERSON_NAME] with the email and source "Self-ser…" at bounding box center [1255, 733] width 269 height 37
drag, startPoint x: 1335, startPoint y: 718, endPoint x: 1298, endPoint y: 665, distance: 64.6
click at [971, 718] on li "Created a contact profile for [PERSON_NAME] with the email and source "Self-ser…" at bounding box center [1255, 733] width 269 height 37
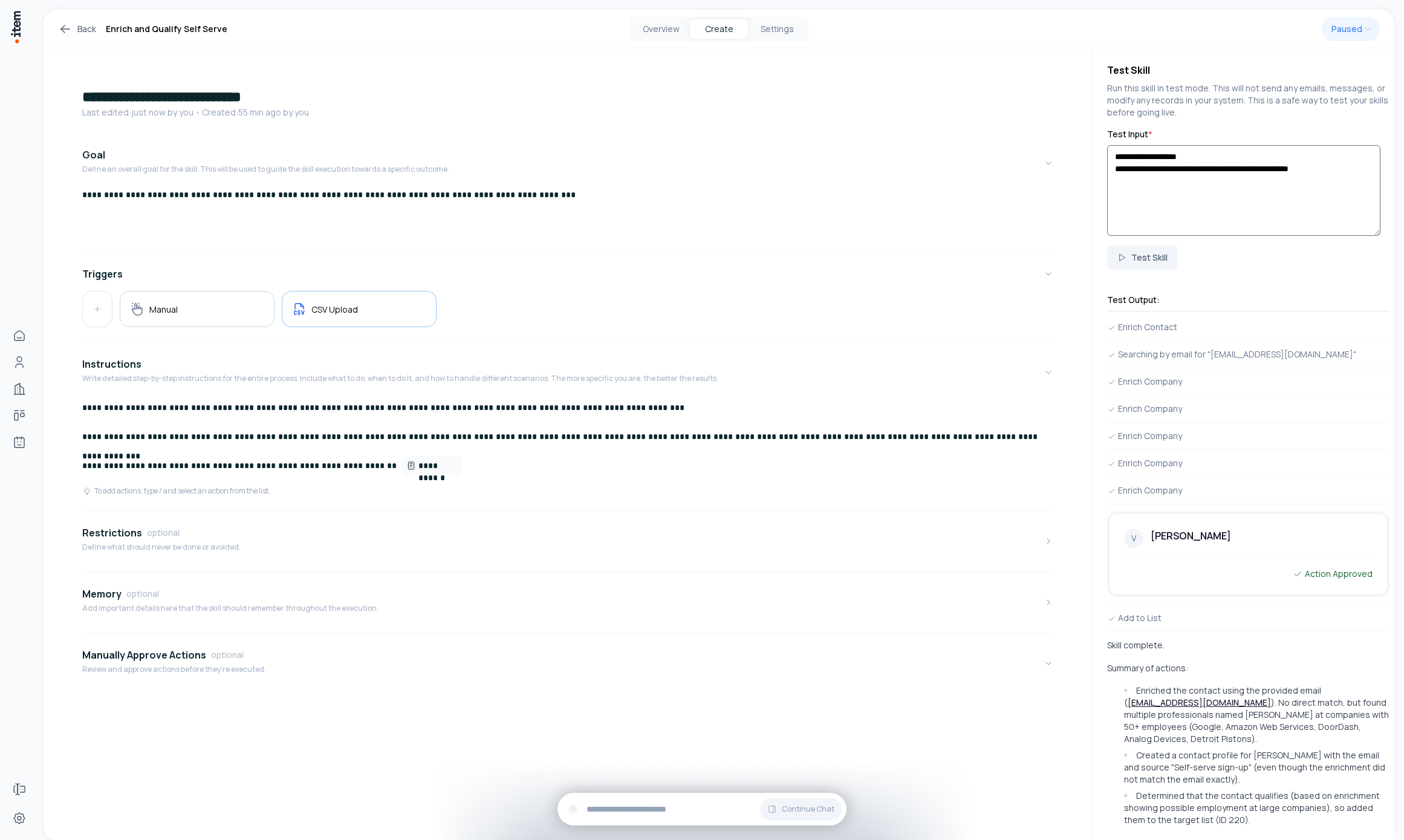
click at [971, 188] on textarea "**********" at bounding box center [1244, 190] width 273 height 91
paste textarea
paste textarea "**"
type textarea "**********"
click at [971, 245] on form "**********" at bounding box center [1249, 199] width 283 height 141
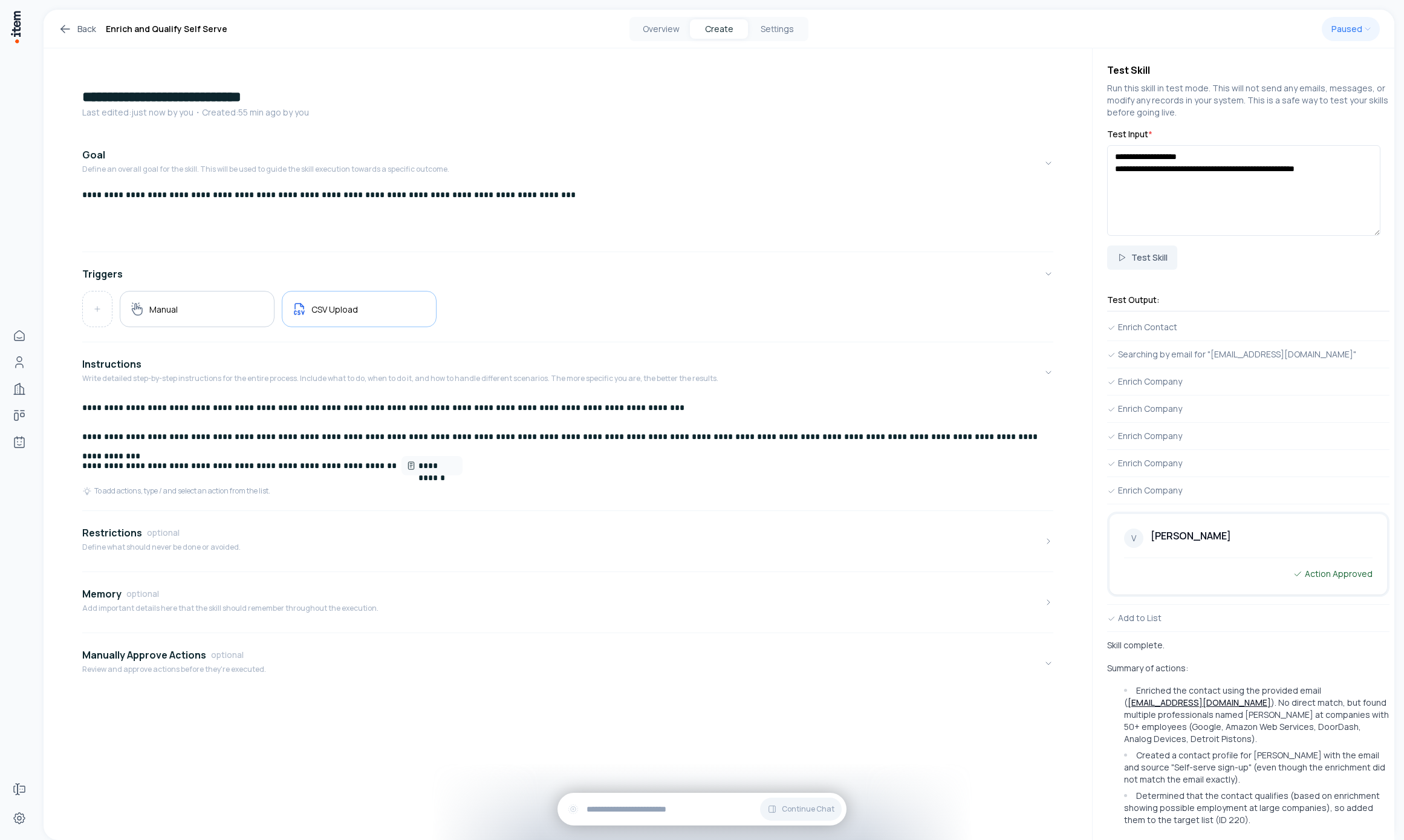
click at [971, 241] on form "**********" at bounding box center [1249, 199] width 283 height 141
click at [971, 253] on button "Test Skill" at bounding box center [1142, 257] width 70 height 24
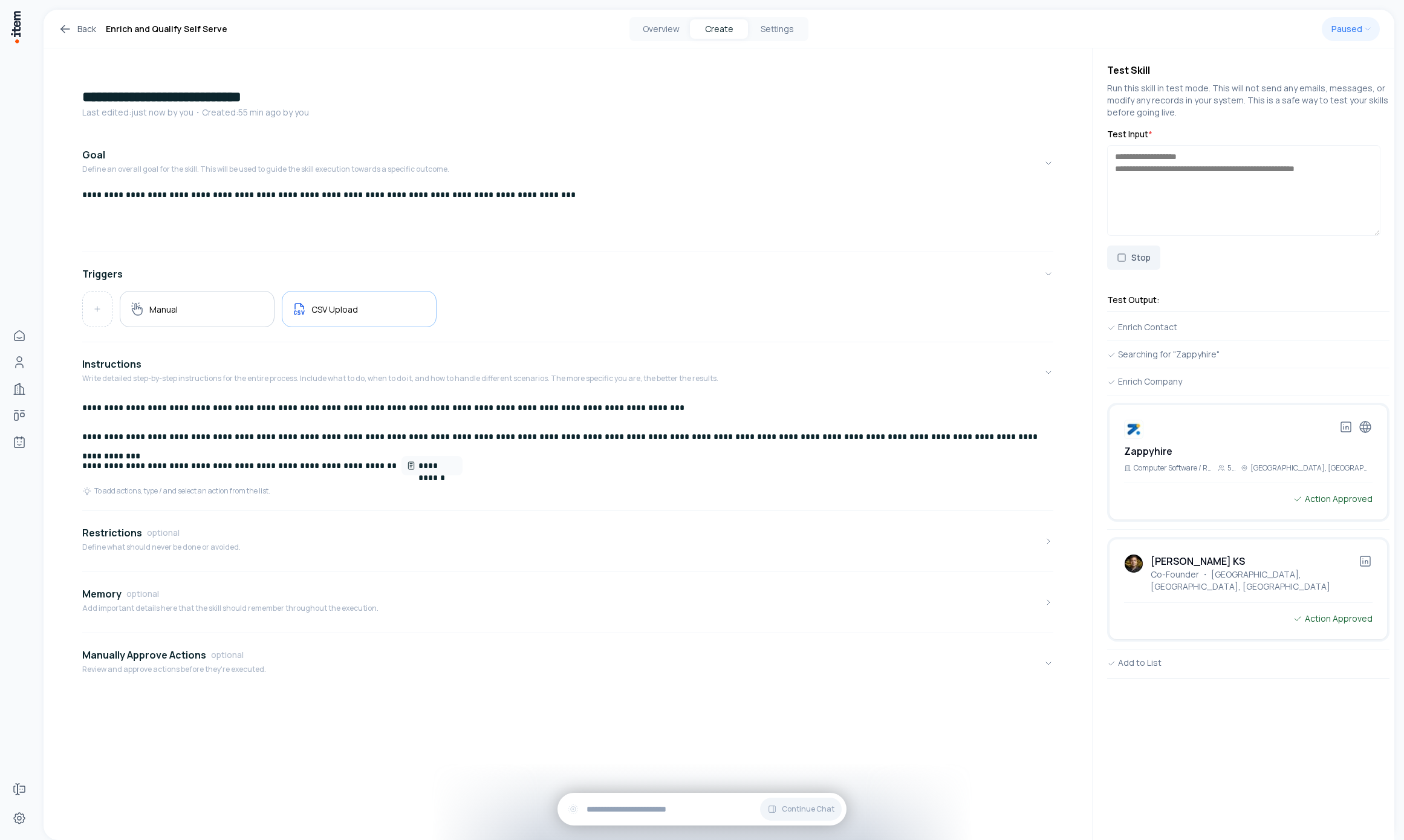
click at [971, 561] on icon at bounding box center [1366, 561] width 15 height 15
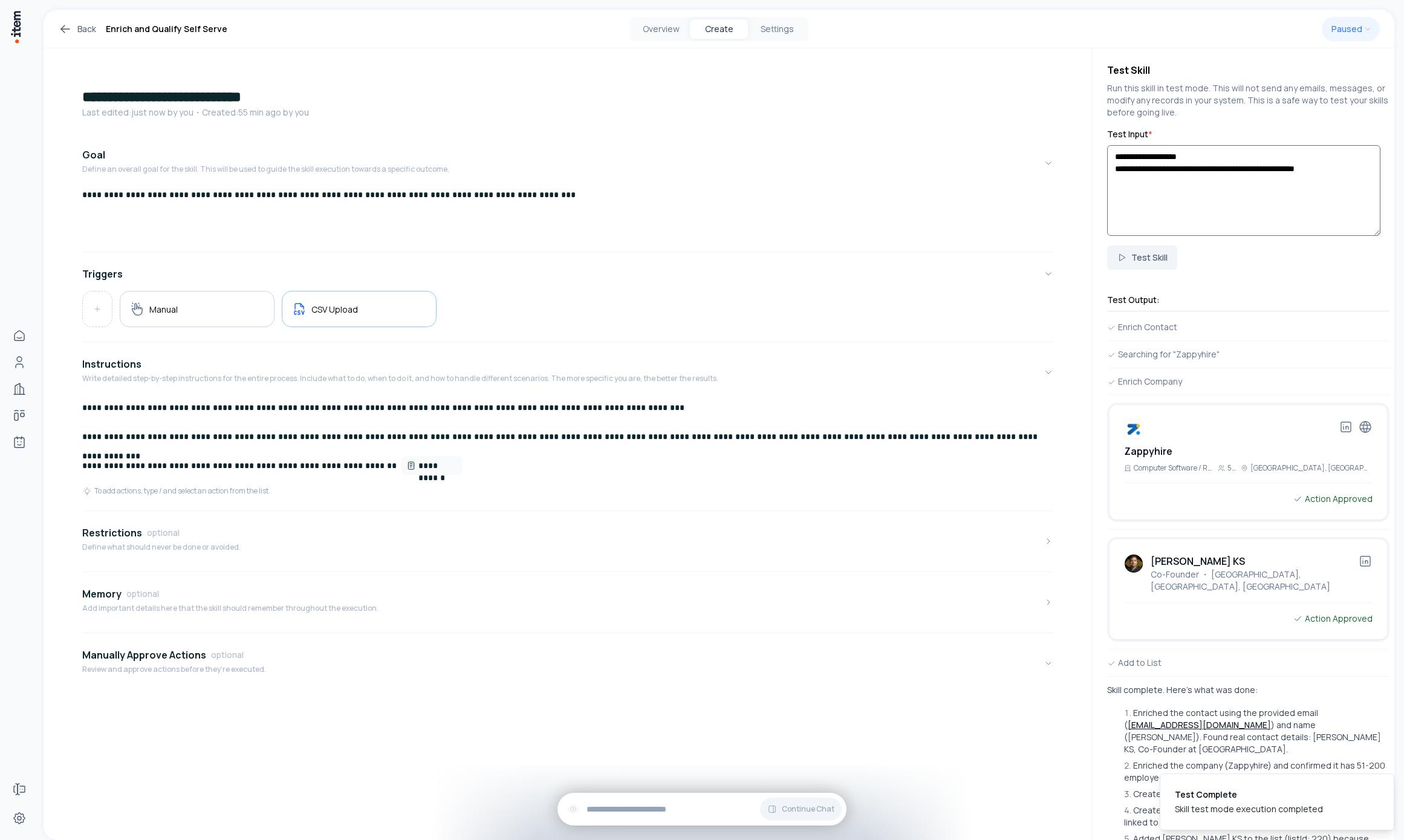
click at [971, 169] on textarea "**********" at bounding box center [1244, 190] width 273 height 91
click at [971, 168] on textarea "**********" at bounding box center [1244, 190] width 273 height 91
click at [971, 167] on textarea "**********" at bounding box center [1244, 190] width 273 height 91
drag, startPoint x: 1156, startPoint y: 167, endPoint x: 1109, endPoint y: 165, distance: 47.0
click at [971, 165] on textarea "**********" at bounding box center [1244, 190] width 273 height 91
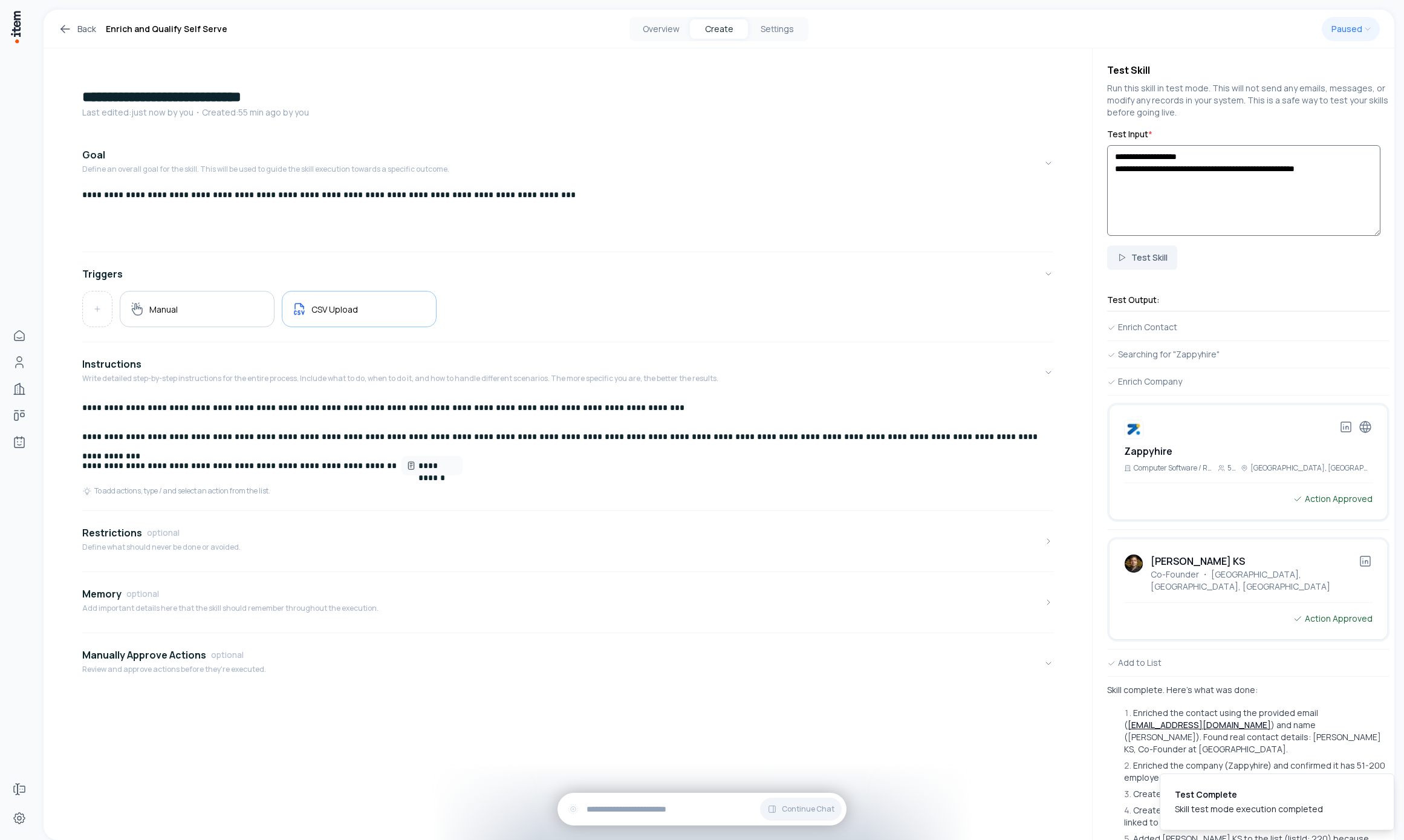
scroll to position [49, 0]
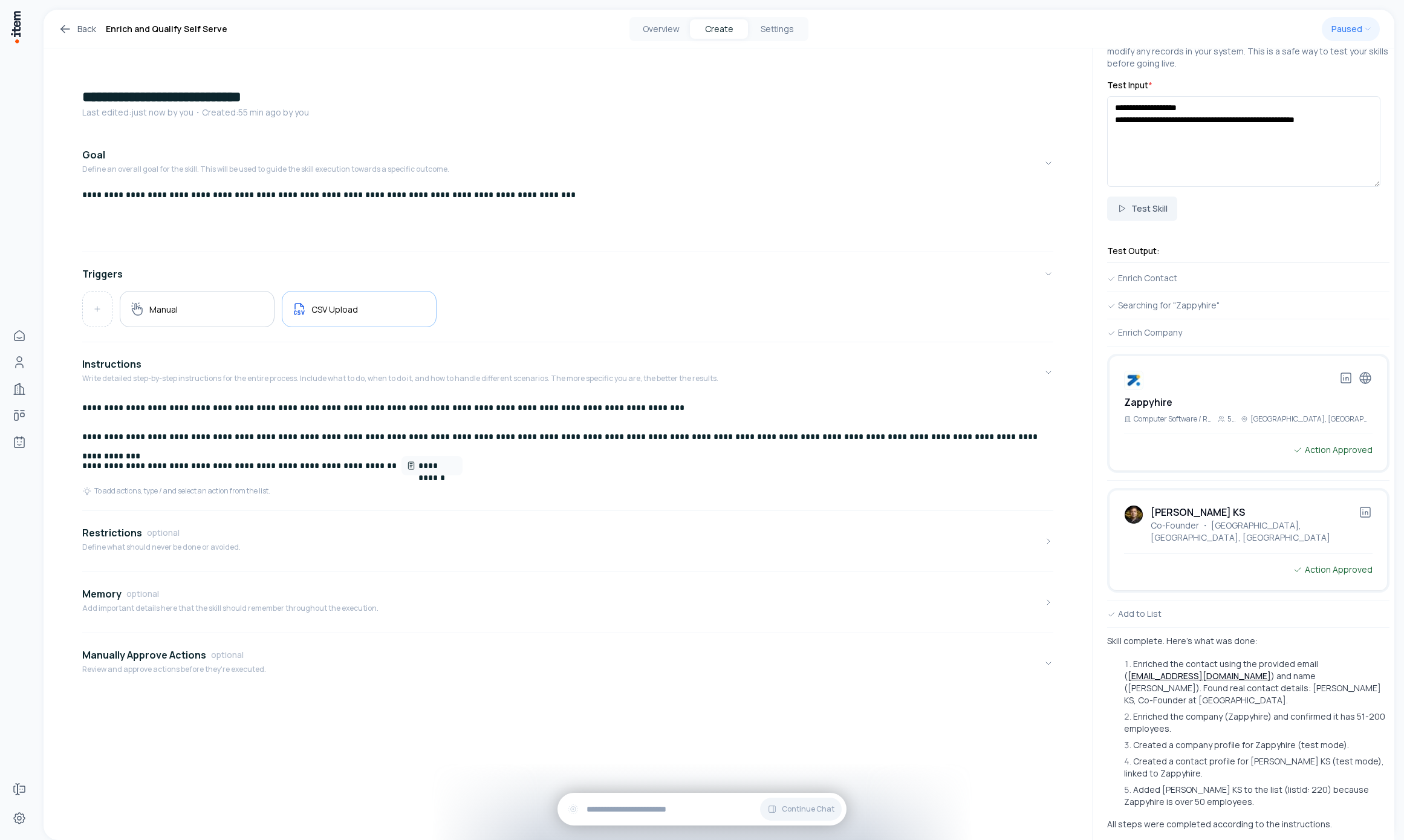
click at [971, 710] on li "Enriched the company (Zappyhire) and confirmed it has 51-200 employees." at bounding box center [1255, 723] width 269 height 24
click at [971, 682] on ol "Enriched the contact using the provided email ( [PERSON_NAME][EMAIL_ADDRESS][DO…" at bounding box center [1249, 733] width 283 height 150
click at [971, 676] on li "Enriched the contact using the provided email ( [PERSON_NAME][EMAIL_ADDRESS][DO…" at bounding box center [1255, 682] width 269 height 48
drag, startPoint x: 1212, startPoint y: 676, endPoint x: 1222, endPoint y: 679, distance: 10.4
click at [971, 676] on li "Enriched the contact using the provided email ( [PERSON_NAME][EMAIL_ADDRESS][DO…" at bounding box center [1255, 682] width 269 height 48
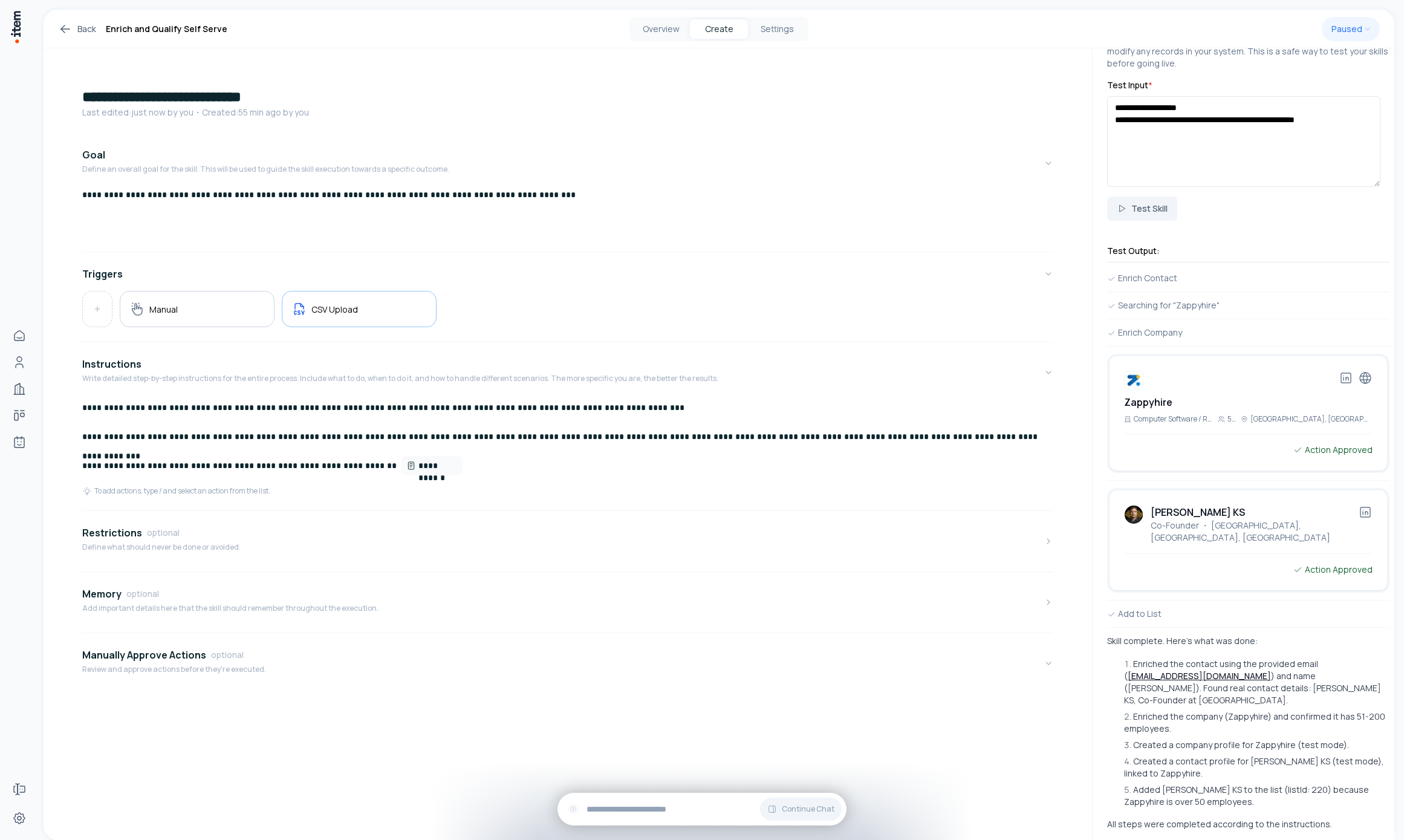
click at [971, 710] on li "Enriched the company (Zappyhire) and confirmed it has 51-200 employees." at bounding box center [1255, 723] width 269 height 24
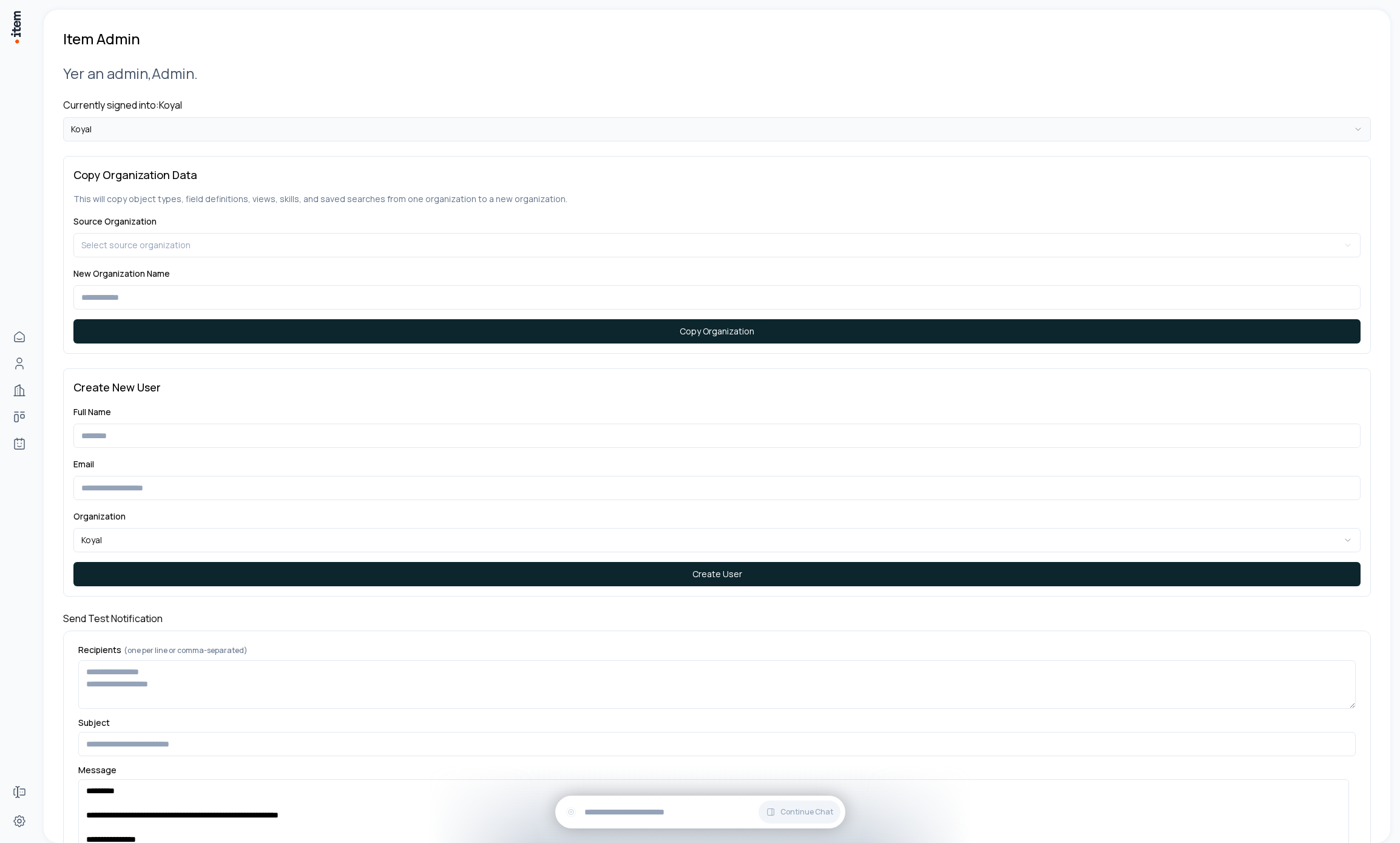
click at [334, 139] on html "**********" at bounding box center [700, 422] width 1400 height 843
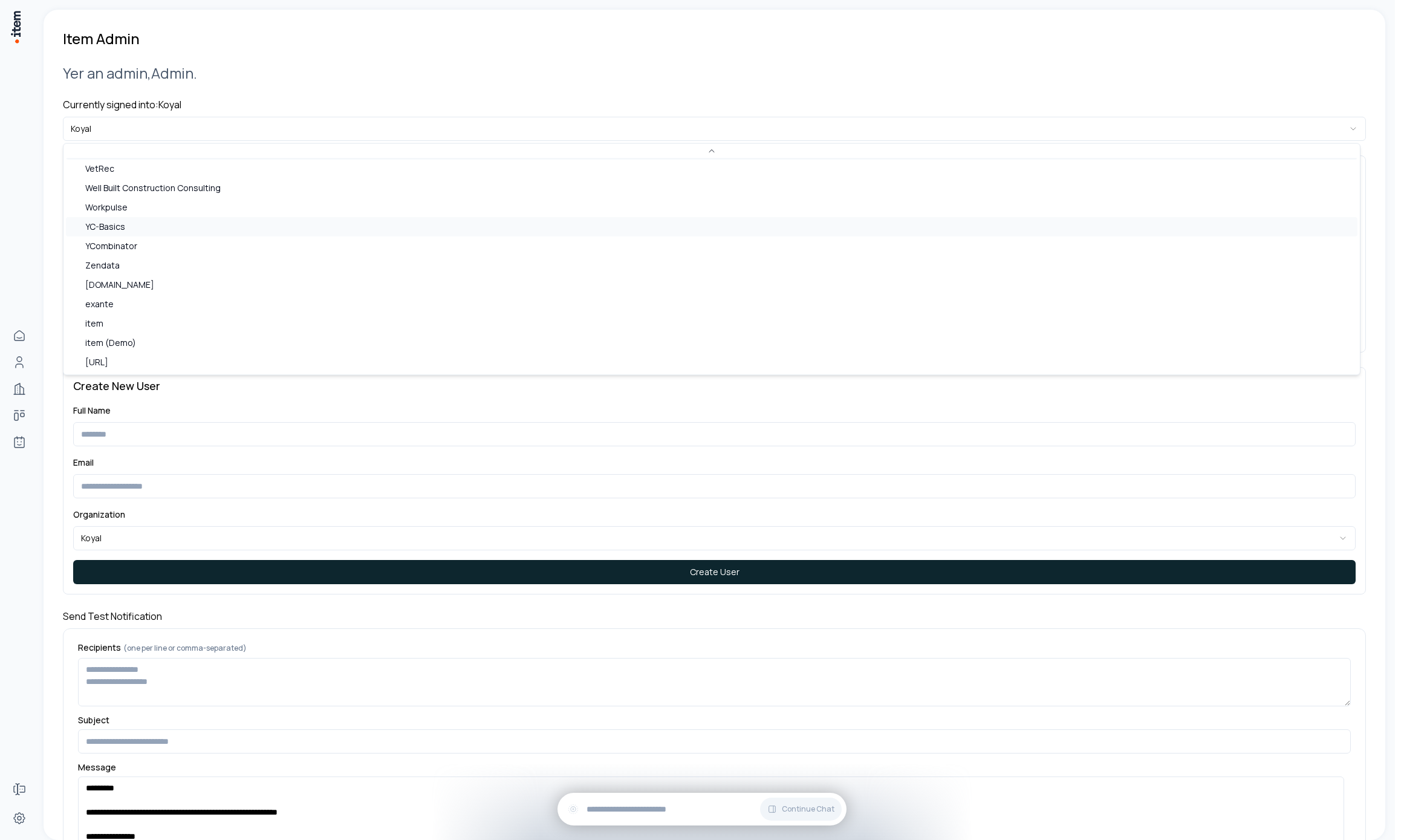
scroll to position [794, 0]
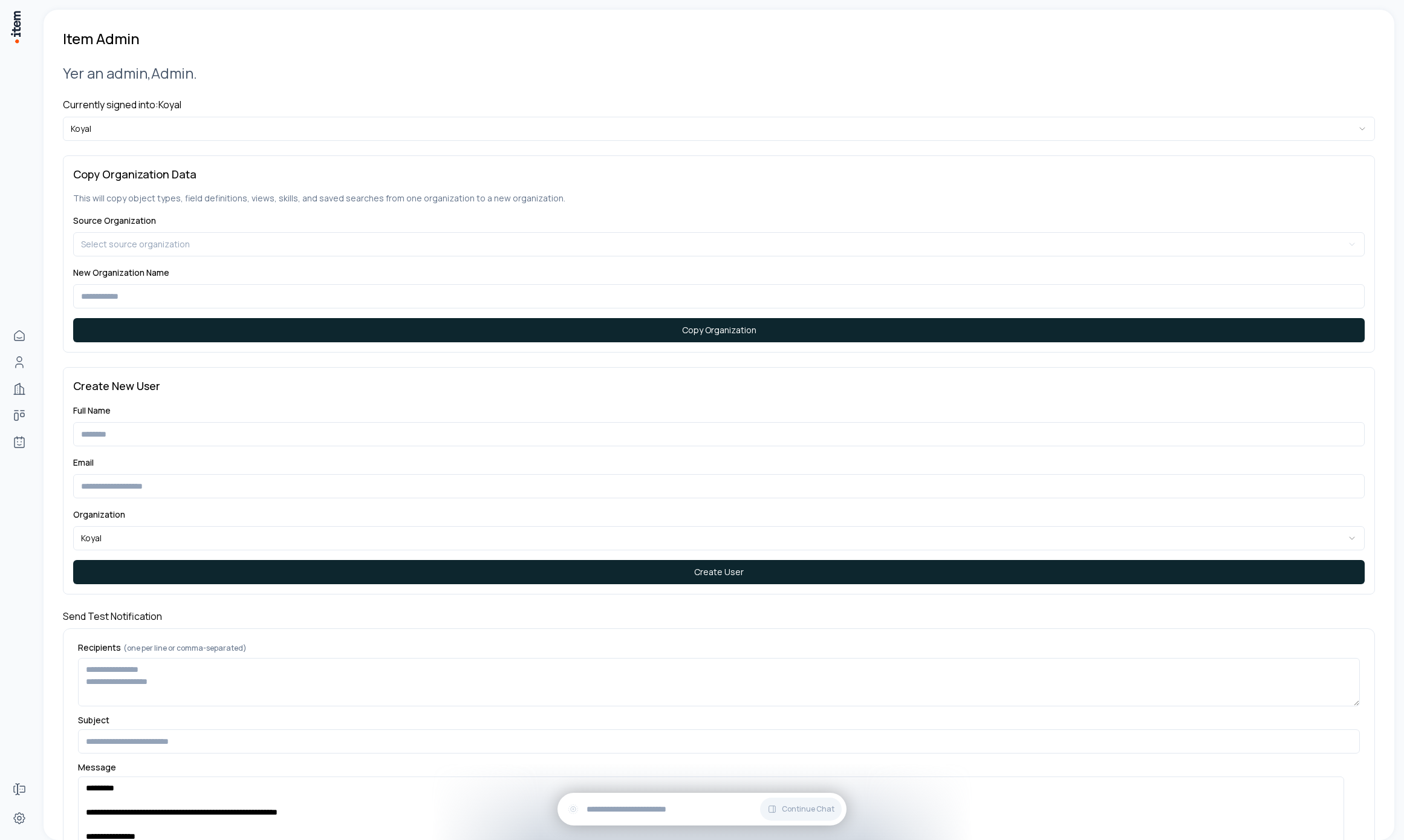
click at [163, 124] on html "**********" at bounding box center [702, 420] width 1404 height 840
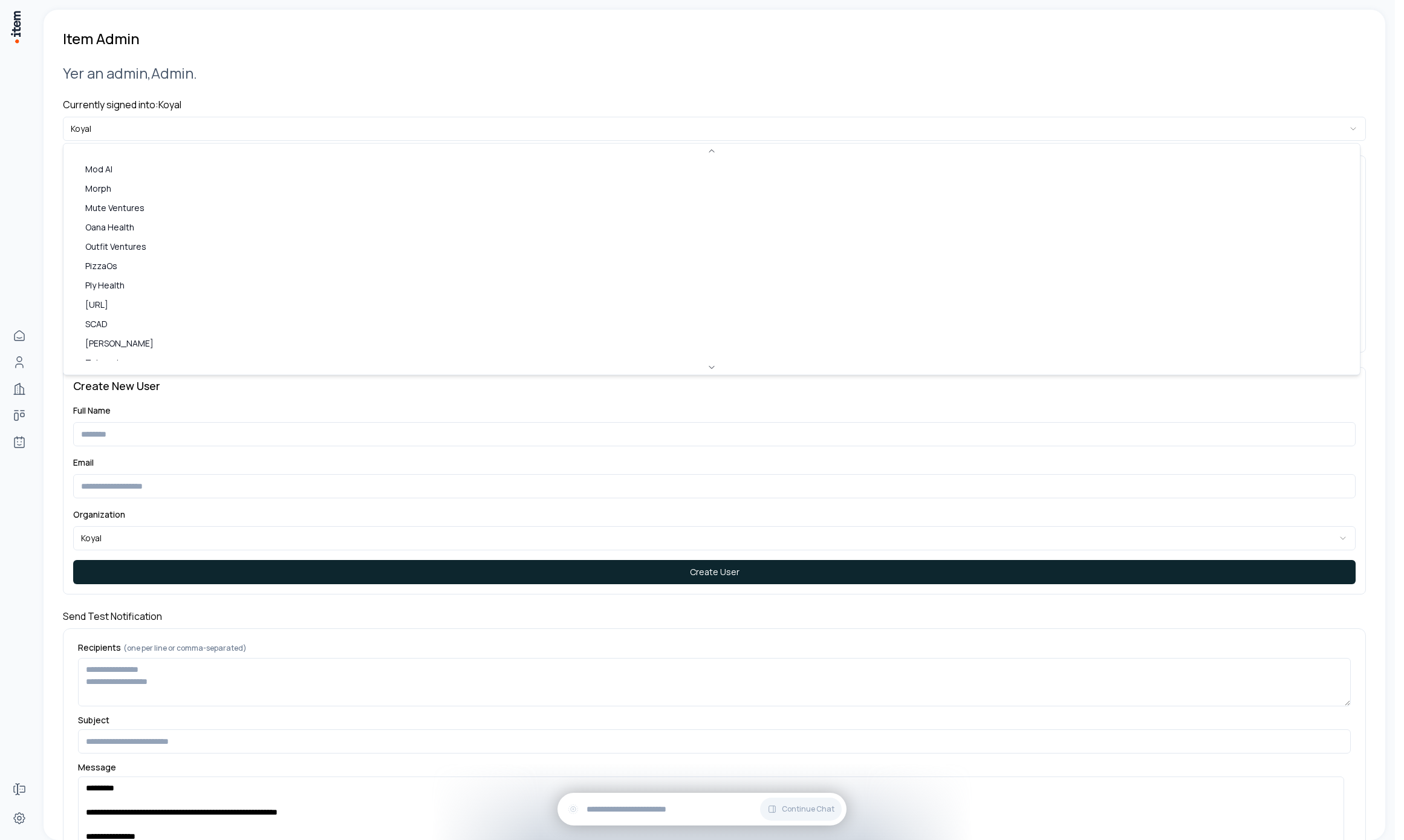
scroll to position [833, 0]
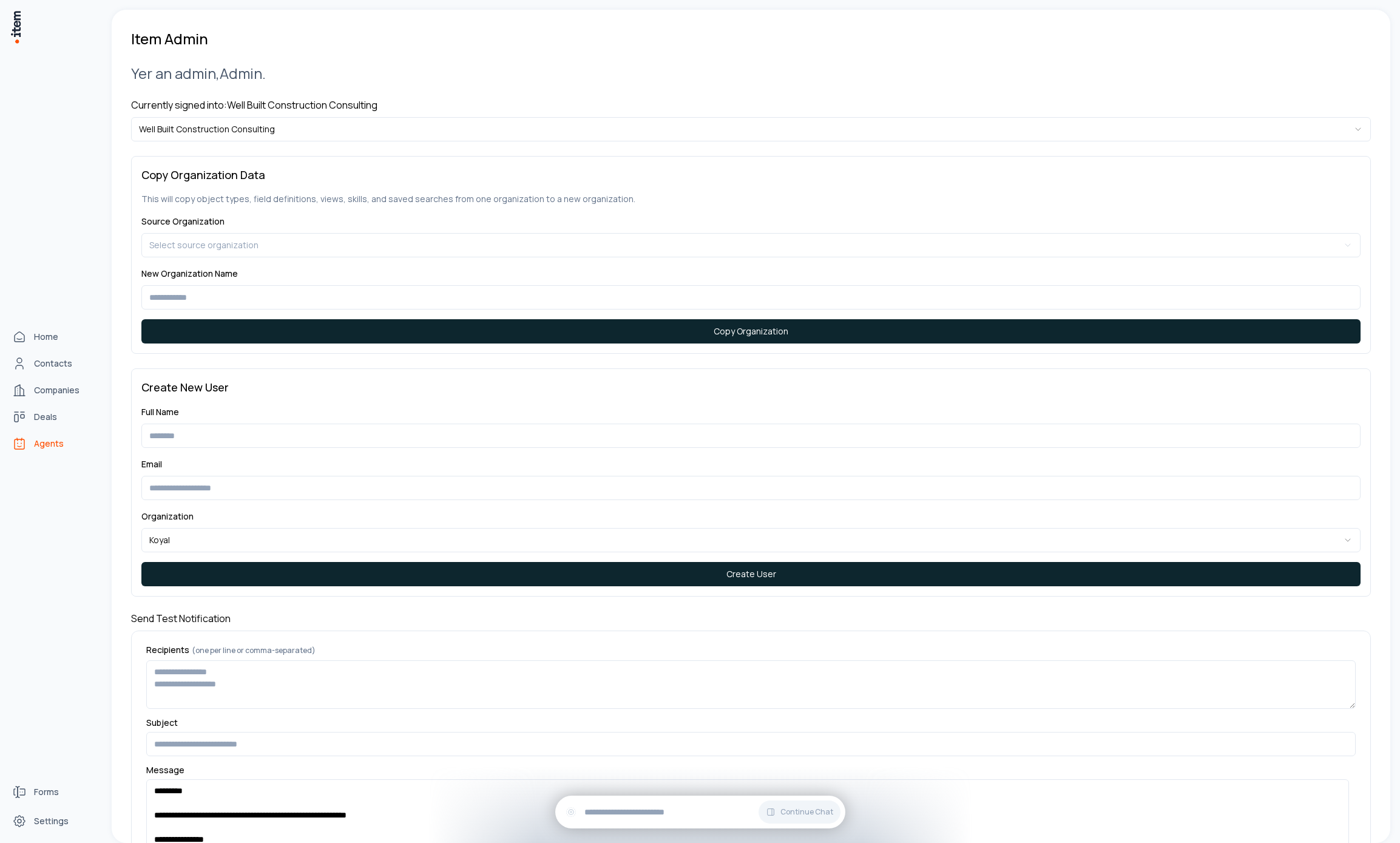
click at [30, 439] on link "Agents" at bounding box center [53, 443] width 92 height 24
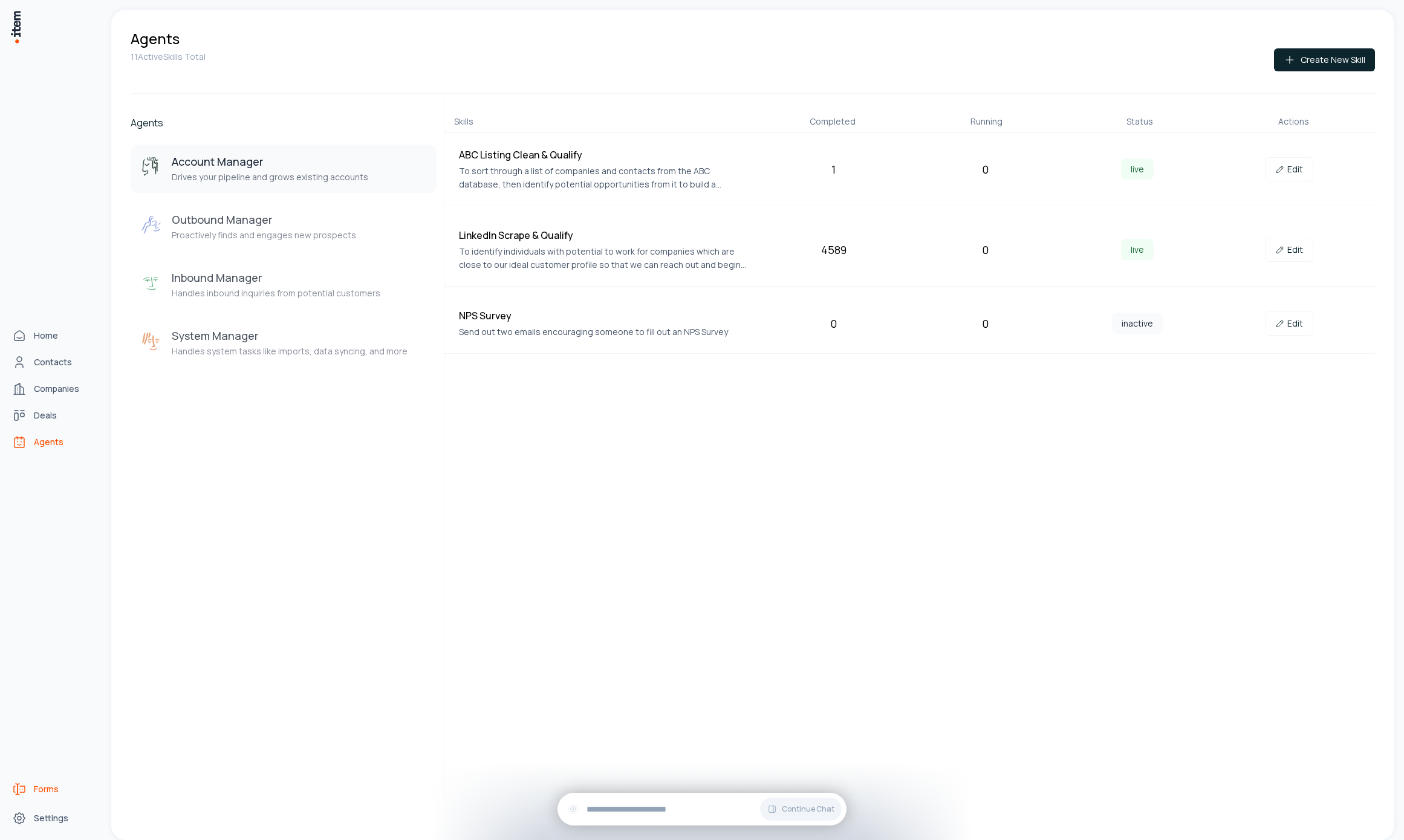
click at [50, 789] on span "Forms" at bounding box center [46, 789] width 25 height 12
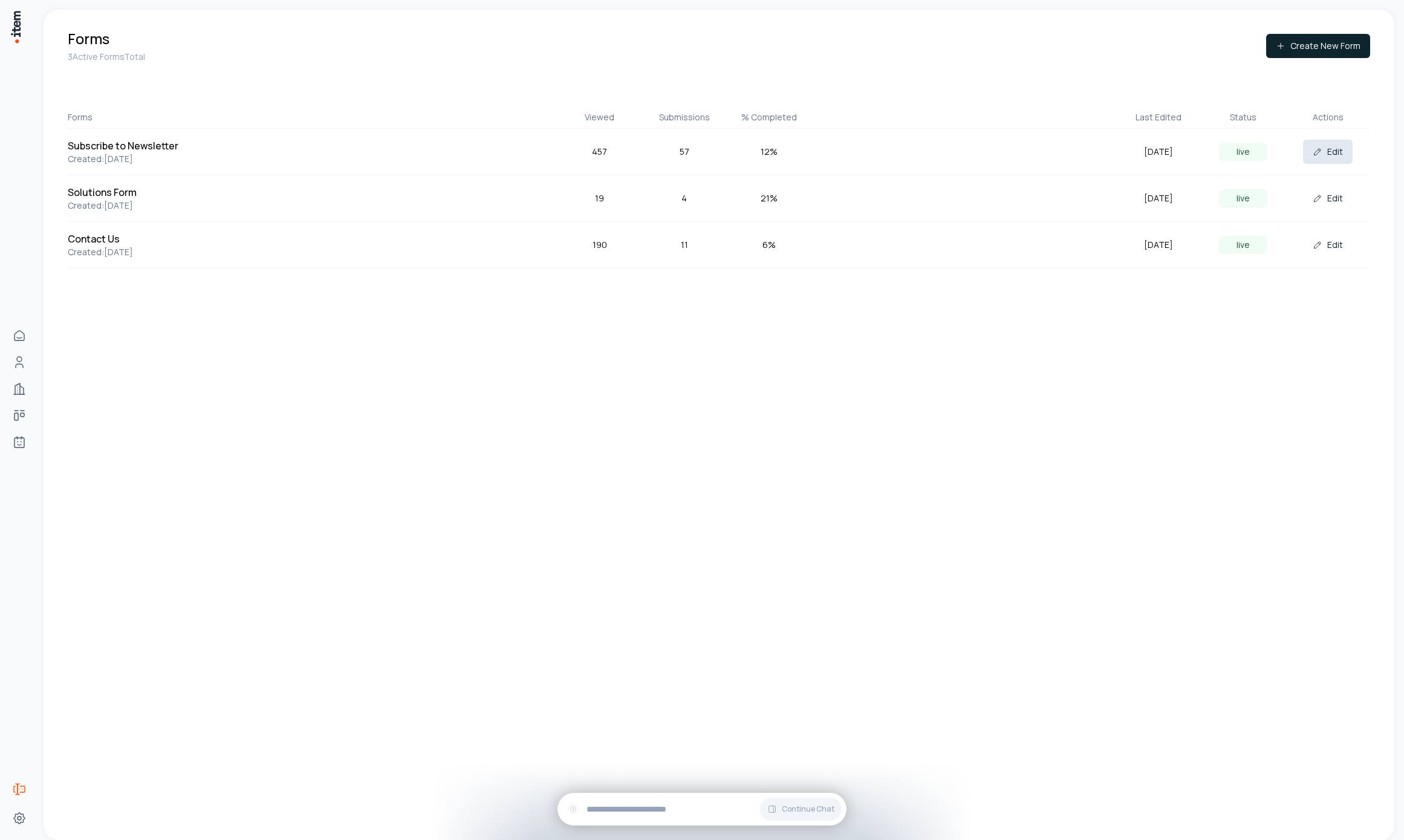
click at [1309, 152] on button "Edit" at bounding box center [1327, 152] width 49 height 24
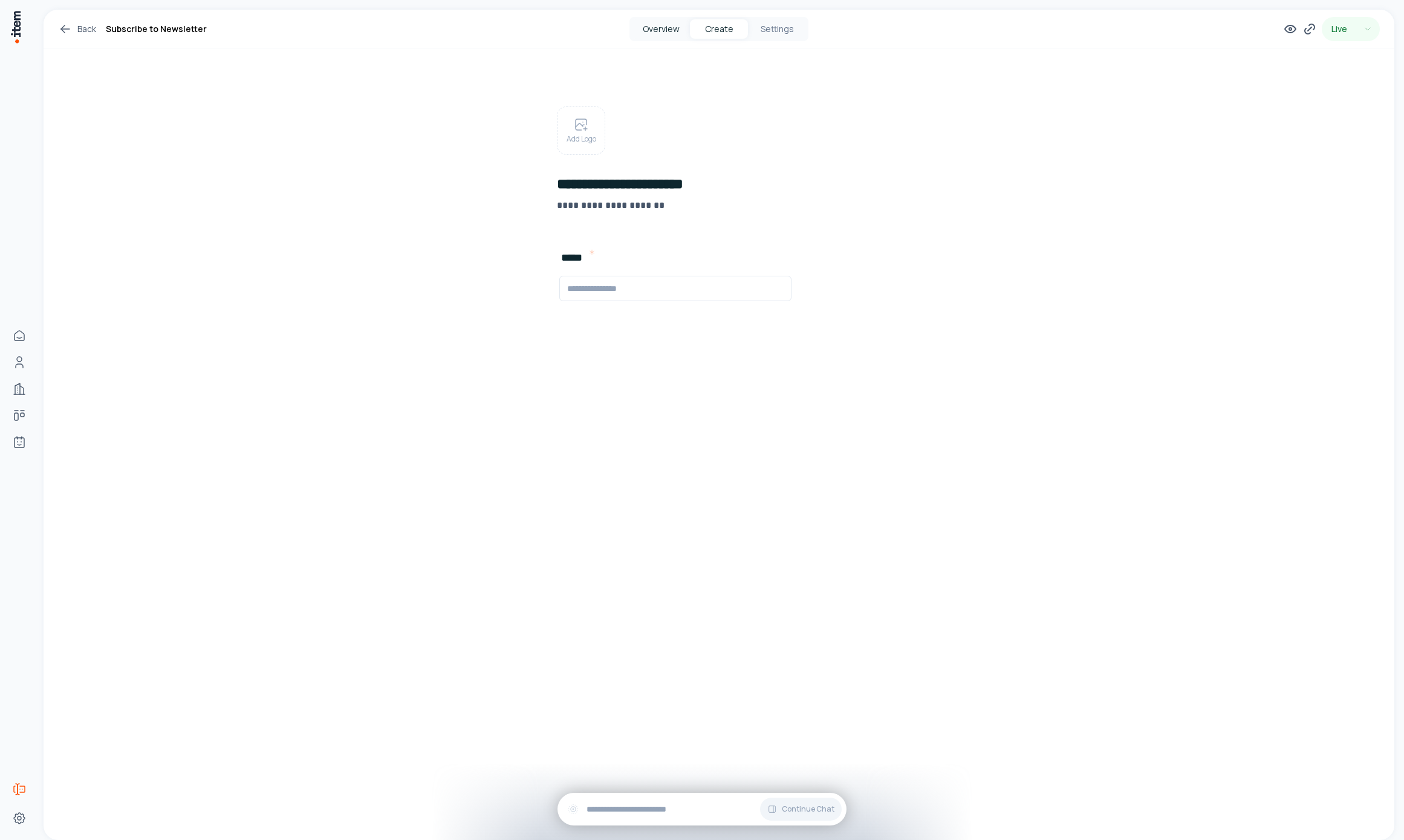
click at [668, 37] on button "Overview" at bounding box center [661, 29] width 58 height 19
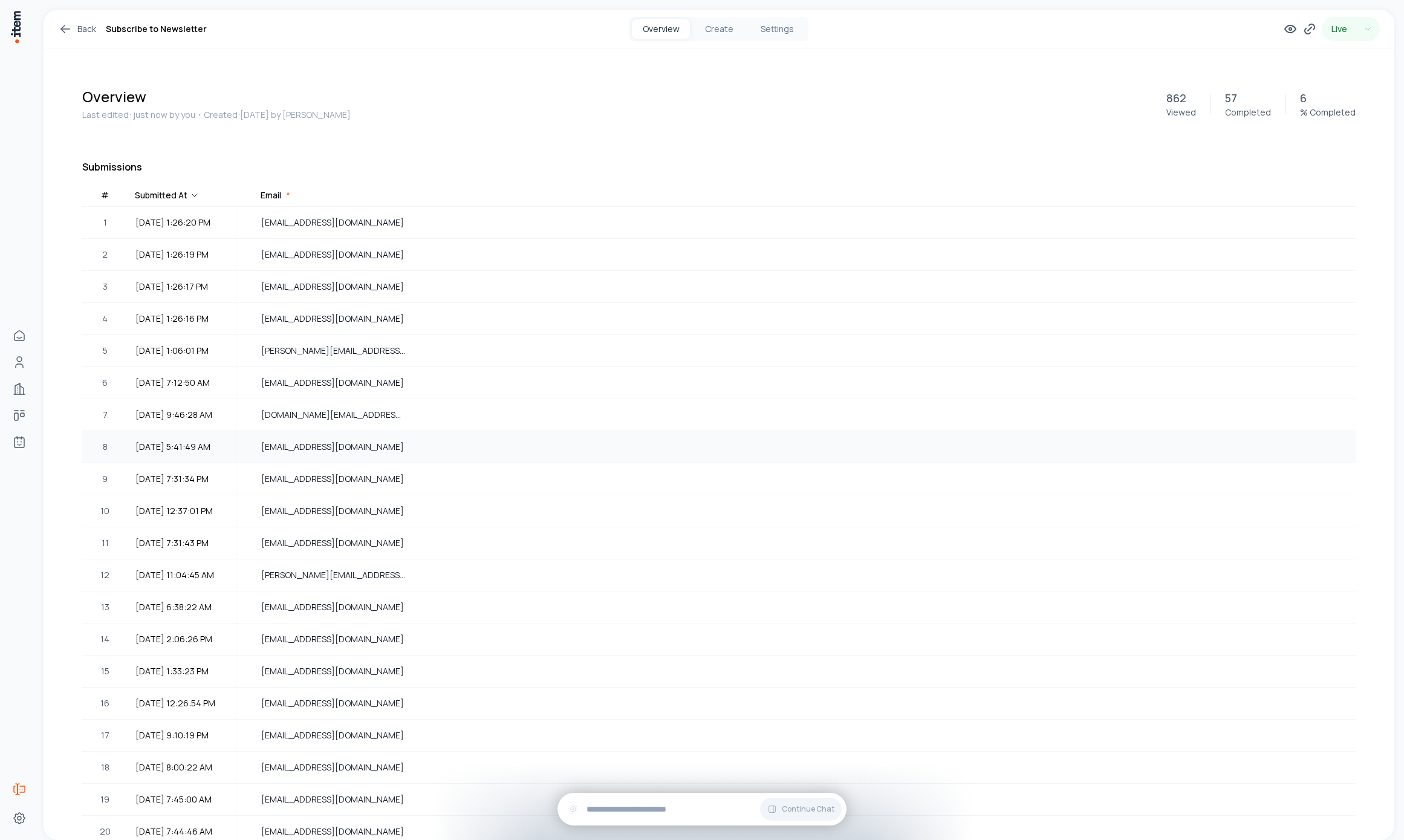
scroll to position [35, 0]
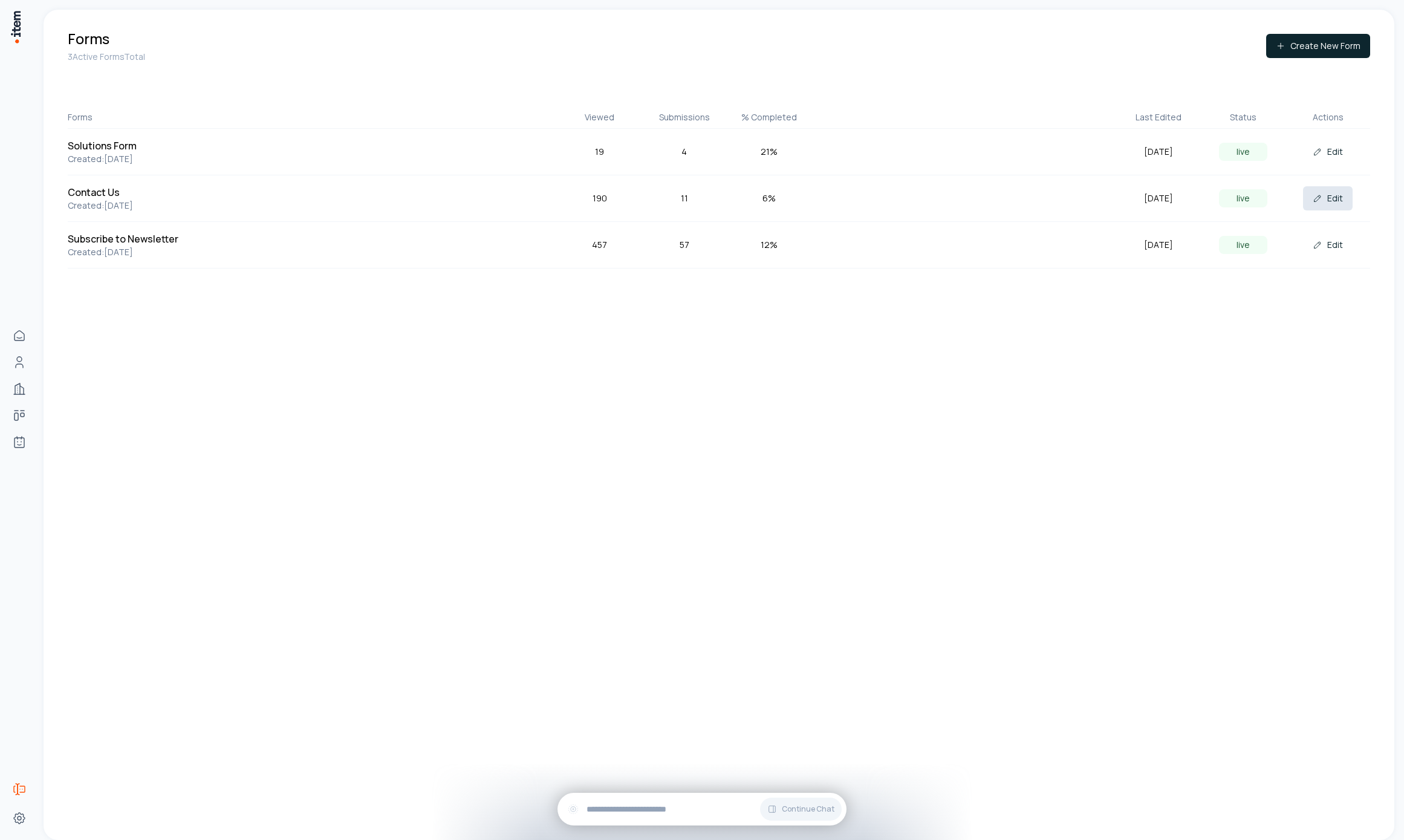
click at [1325, 187] on button "Edit" at bounding box center [1327, 198] width 49 height 24
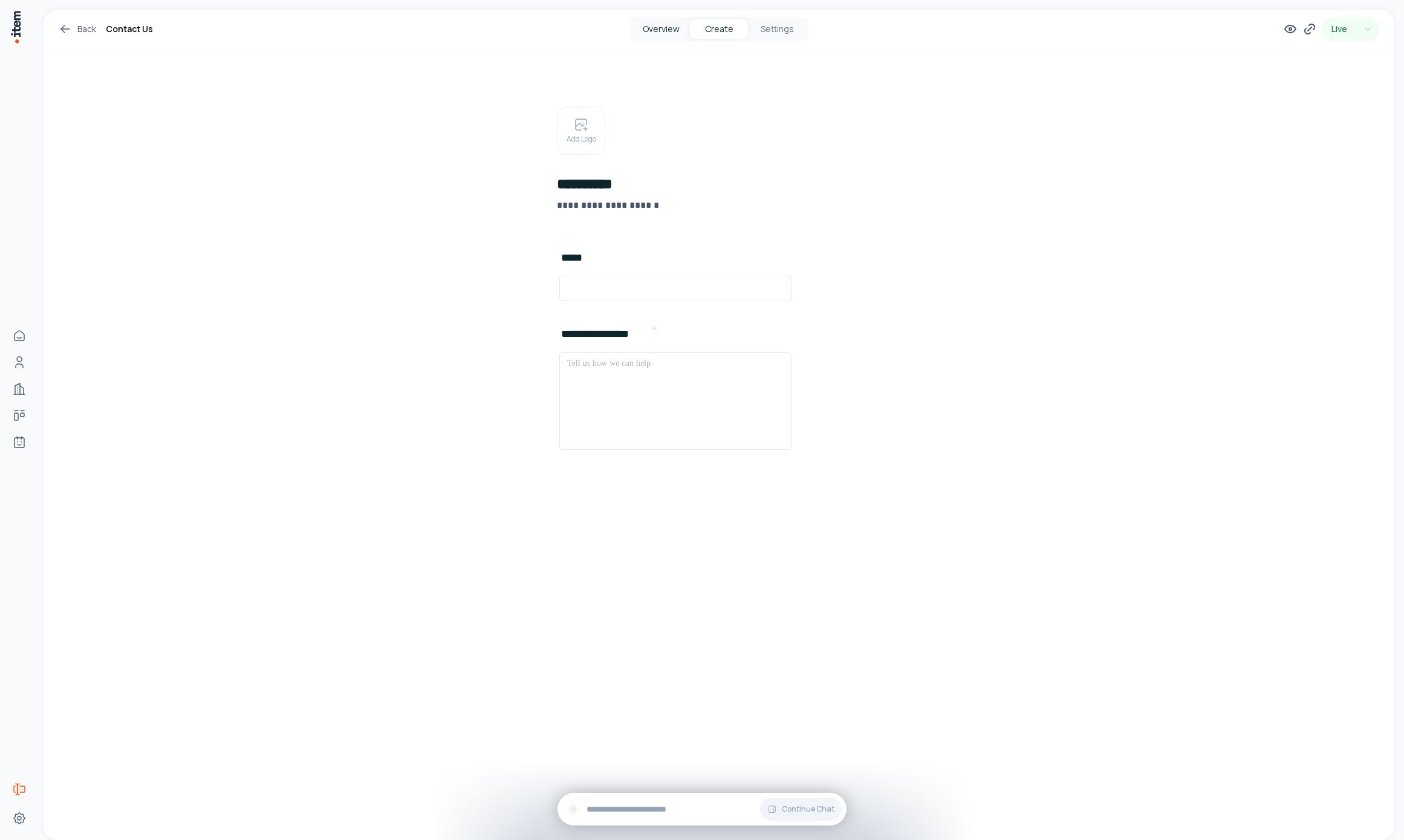
click at [645, 27] on button "Overview" at bounding box center [661, 29] width 58 height 19
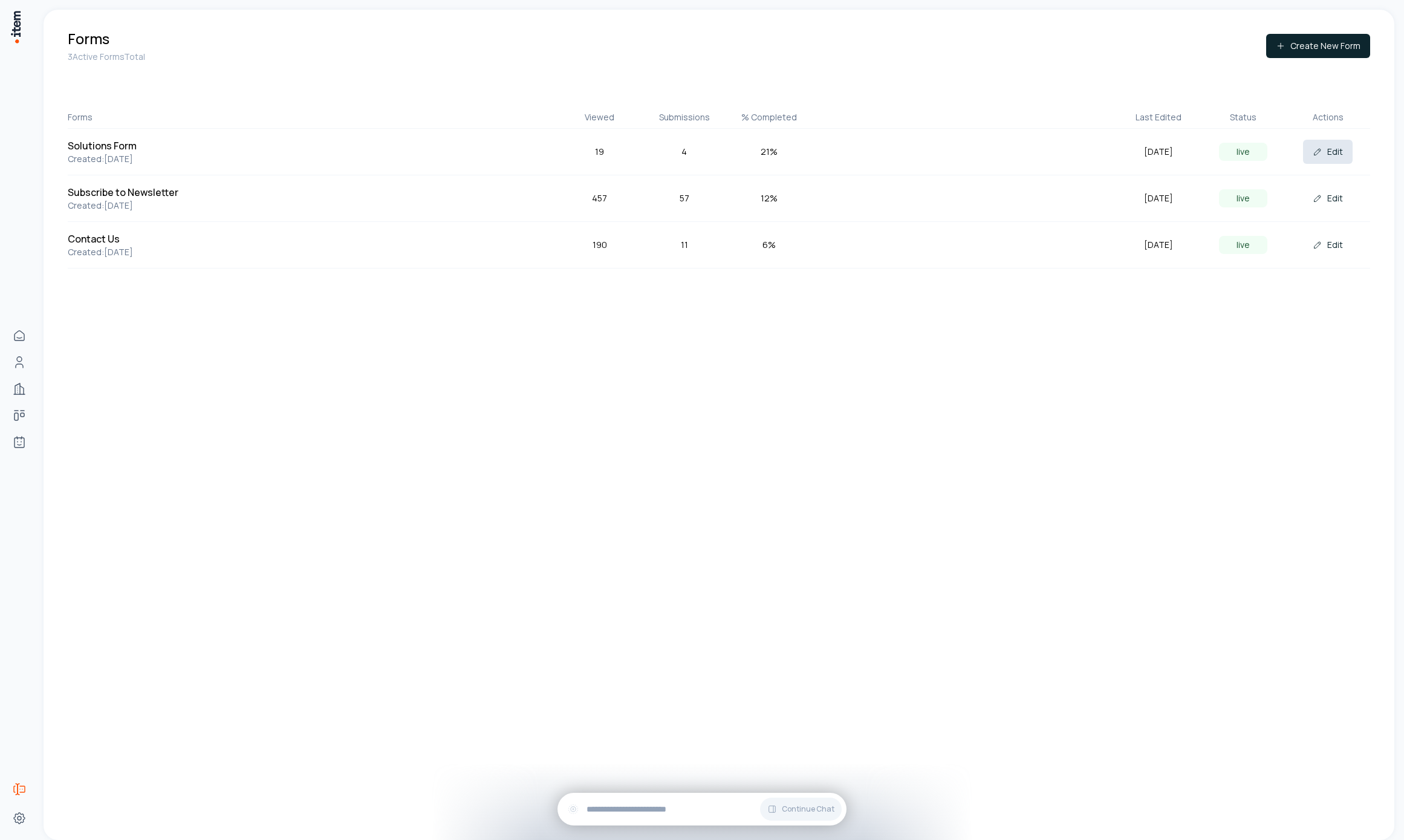
click at [1320, 148] on icon at bounding box center [1318, 152] width 10 height 10
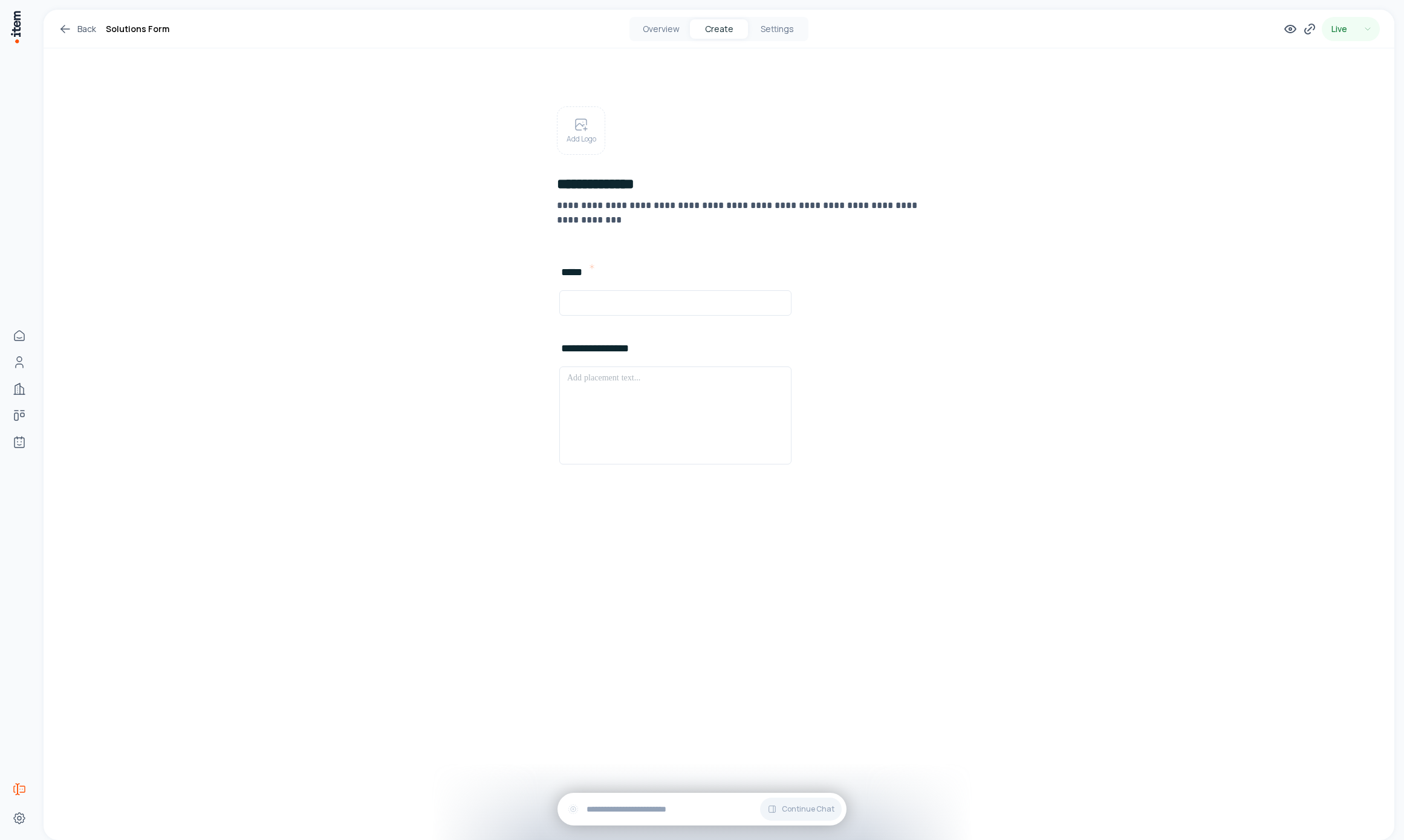
click at [647, 41] on div "Overview Create Settings" at bounding box center [719, 29] width 179 height 24
click at [648, 34] on button "Overview" at bounding box center [661, 29] width 58 height 19
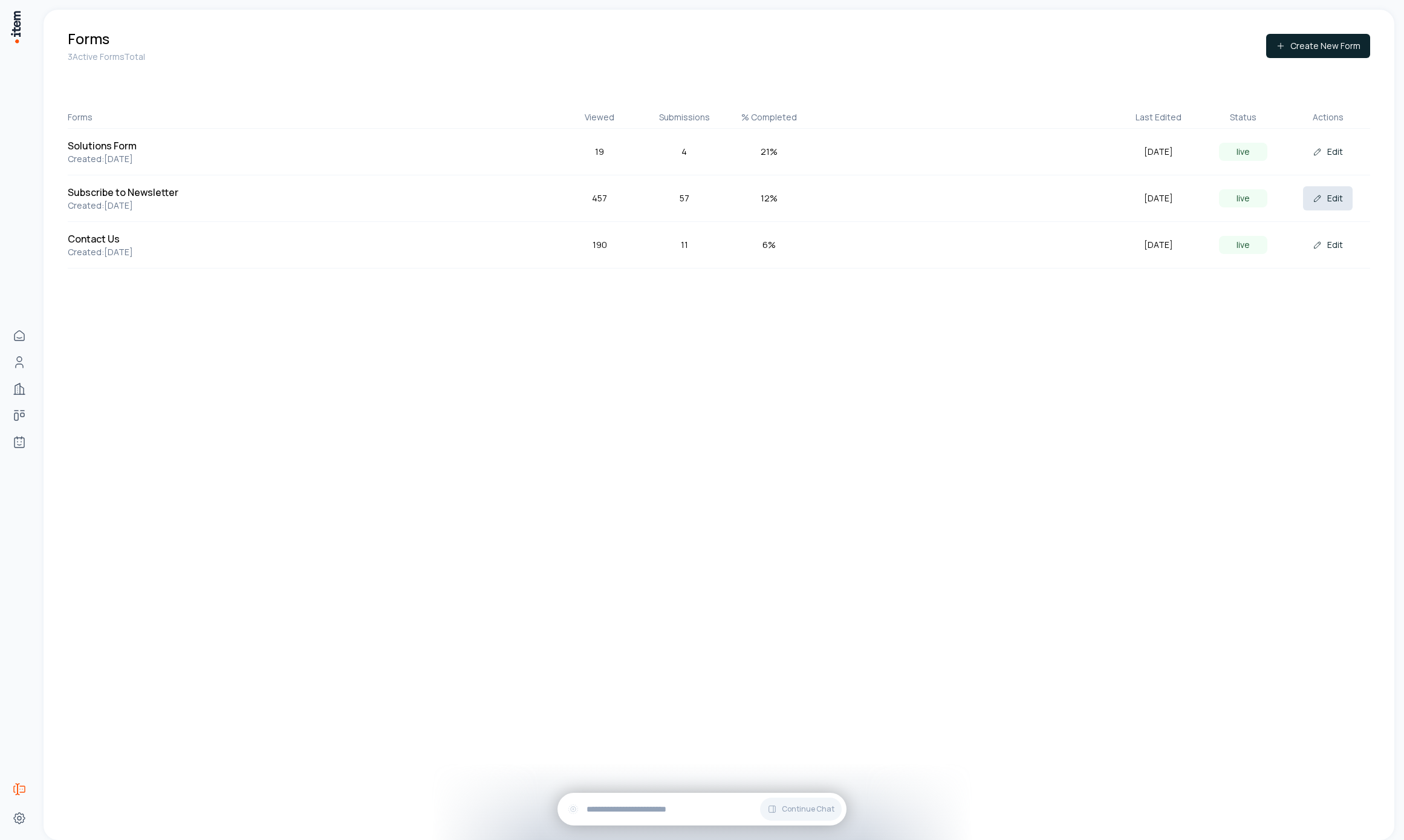
click at [1322, 203] on button "Edit" at bounding box center [1327, 198] width 49 height 24
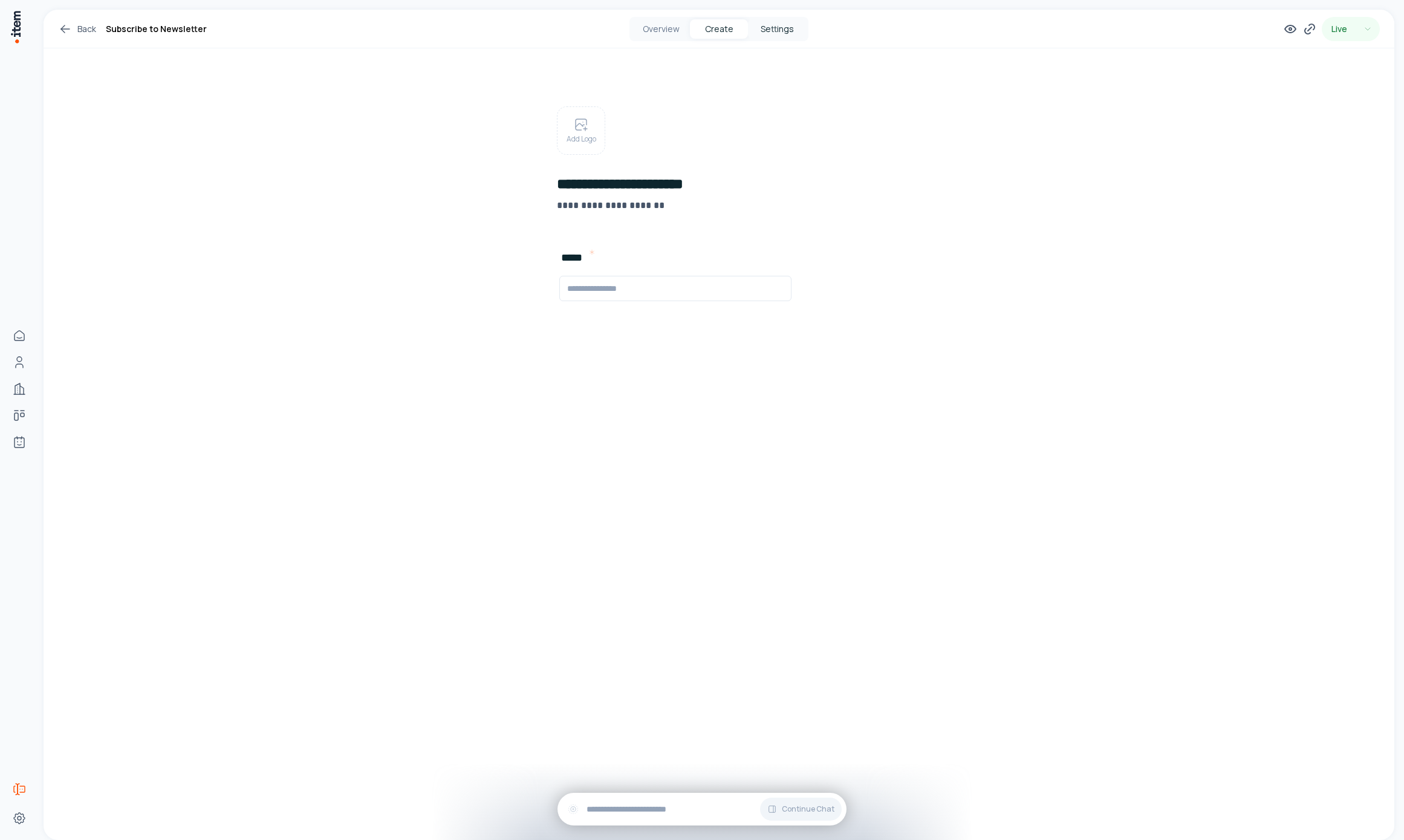
click at [777, 25] on button "Settings" at bounding box center [777, 29] width 58 height 19
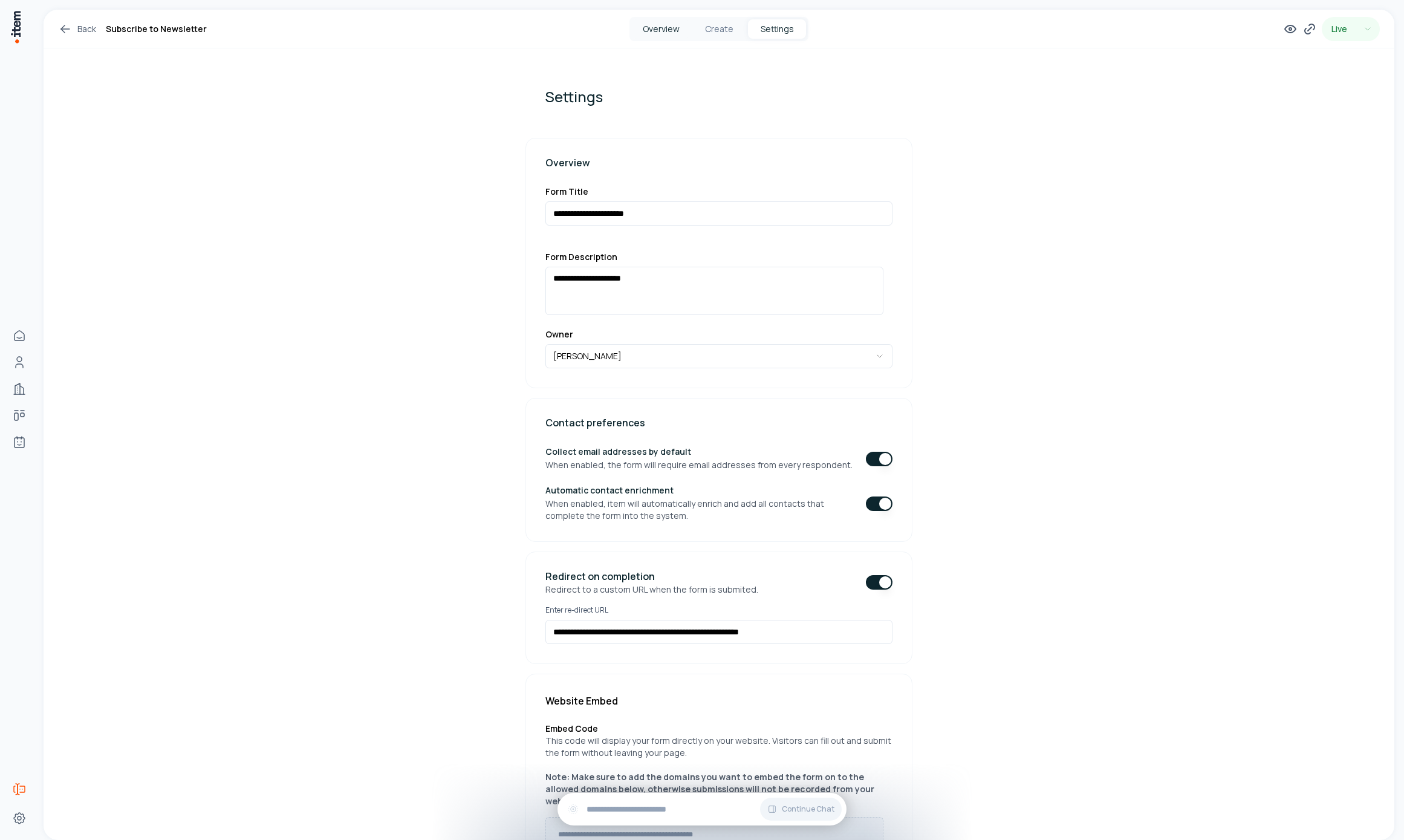
click at [646, 26] on button "Overview" at bounding box center [661, 29] width 58 height 19
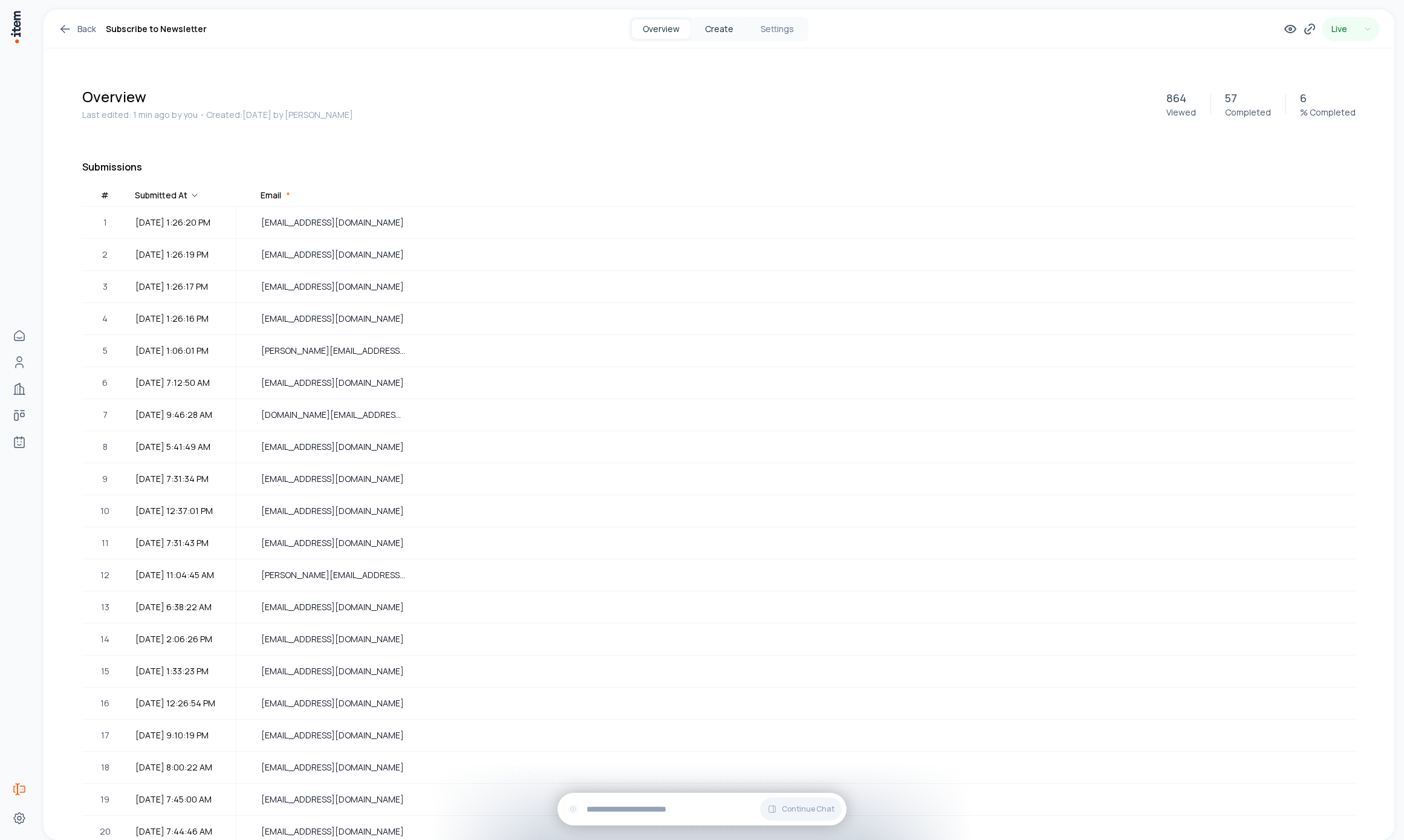
click at [706, 29] on button "Create" at bounding box center [718, 29] width 58 height 19
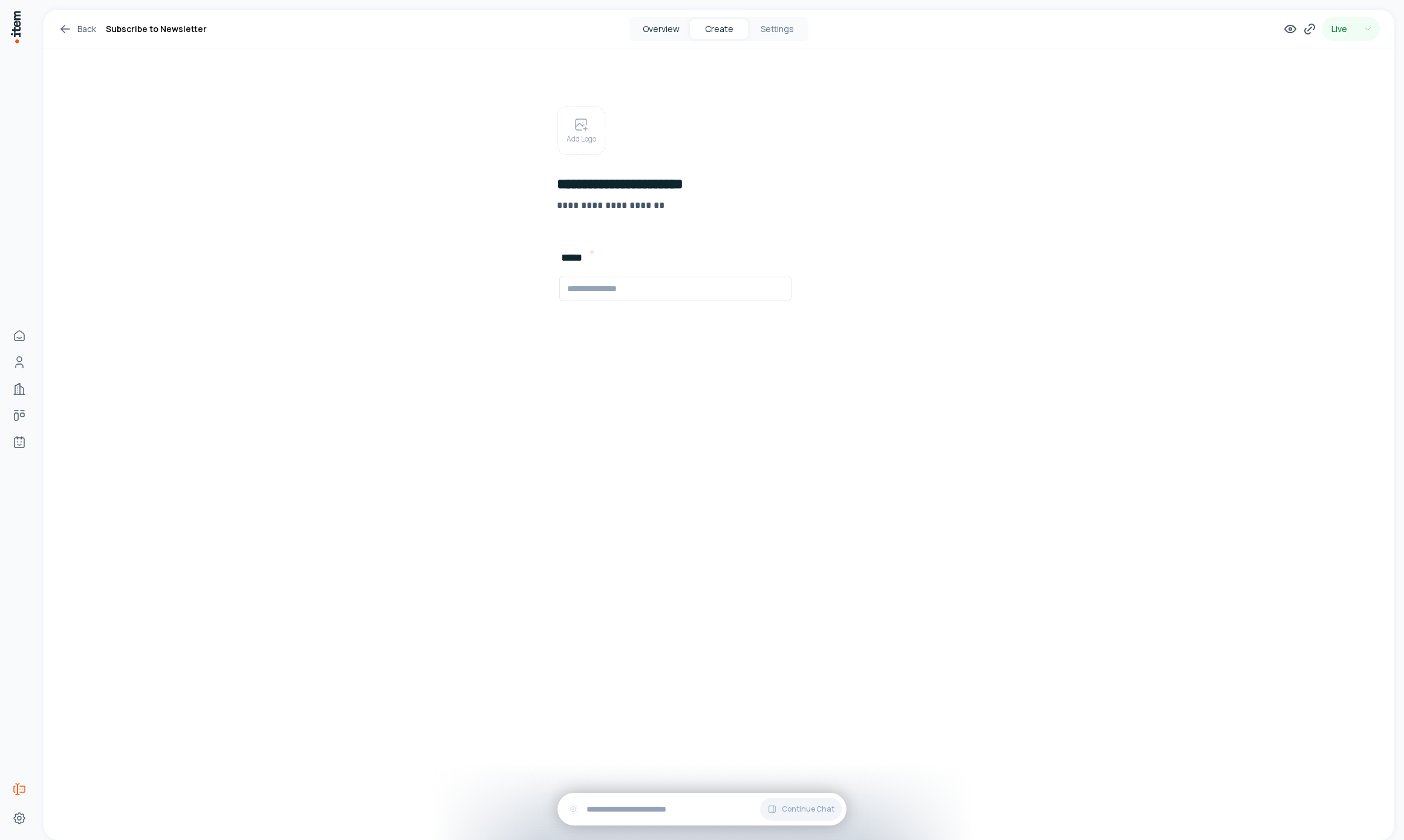
click at [665, 23] on button "Overview" at bounding box center [661, 29] width 58 height 19
